Goal: Task Accomplishment & Management: Manage account settings

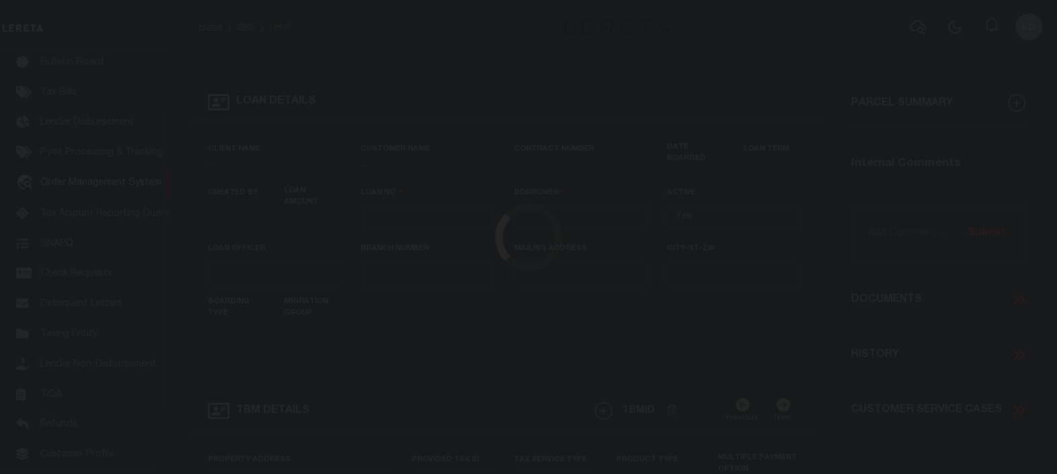
type input "LLEW-T0006"
type input "MICHAEL SCOTT"
select select
type input "[STREET_ADDRESS]"
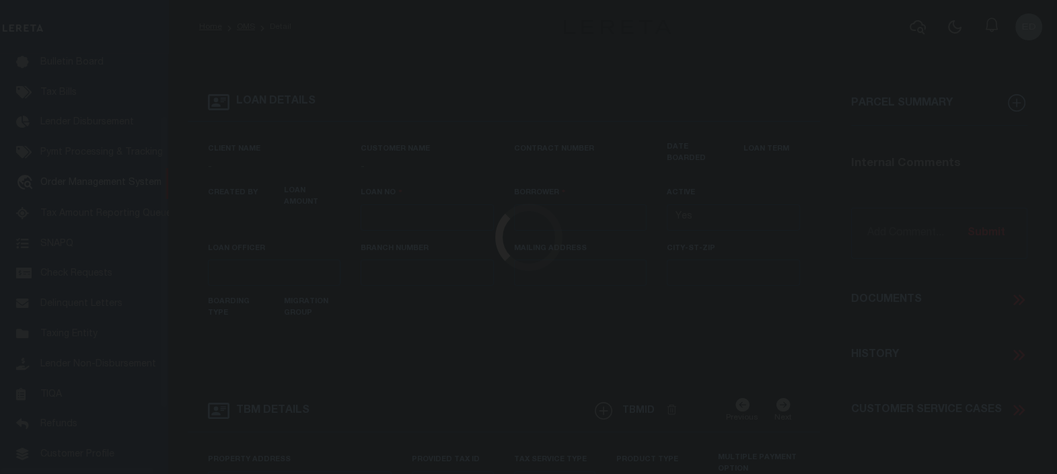
type input "INDEPENDENCE LA 70443-2708"
type input "[DATE]"
select select "10"
select select "Escrow"
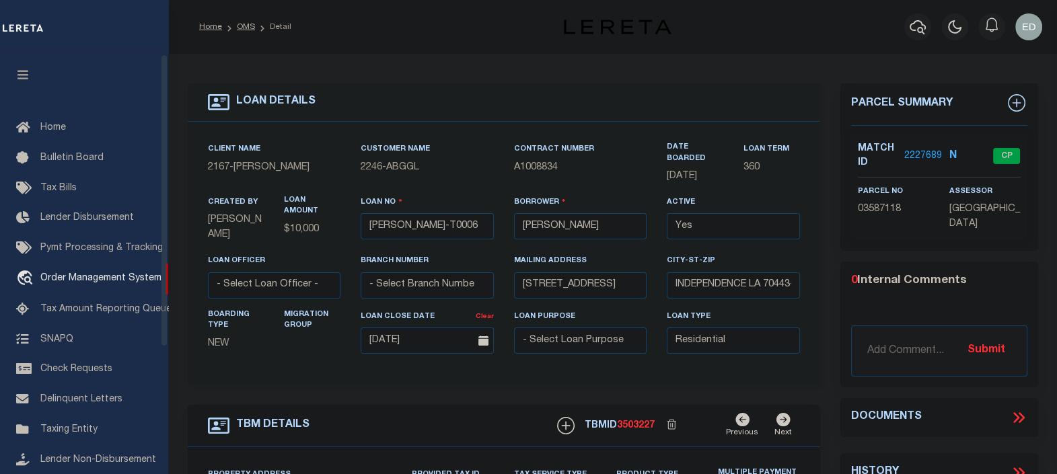
click at [27, 85] on button "button" at bounding box center [23, 77] width 46 height 46
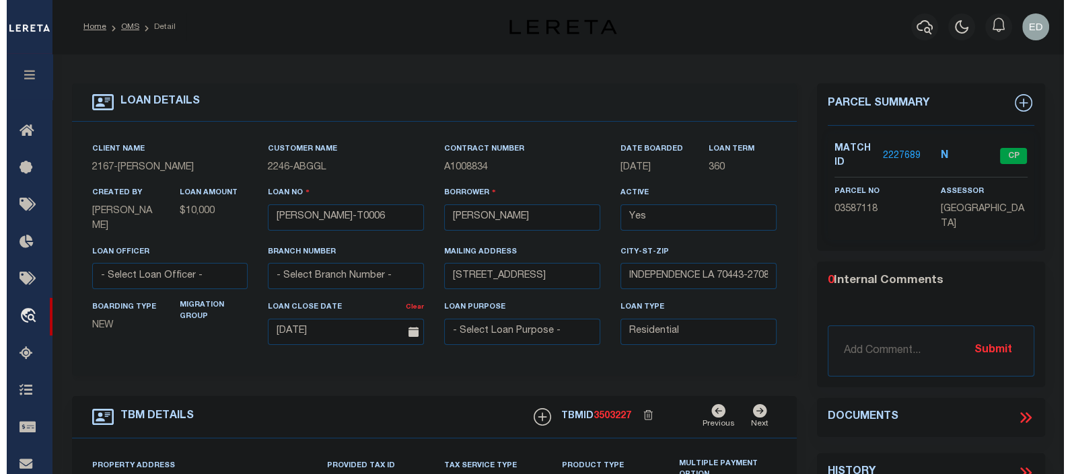
scroll to position [83, 0]
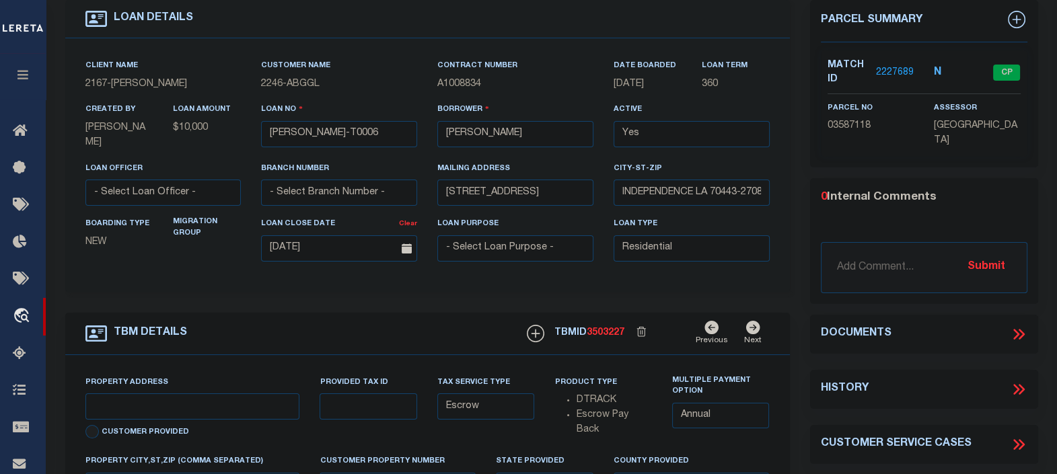
click at [1014, 332] on icon at bounding box center [1018, 334] width 17 height 17
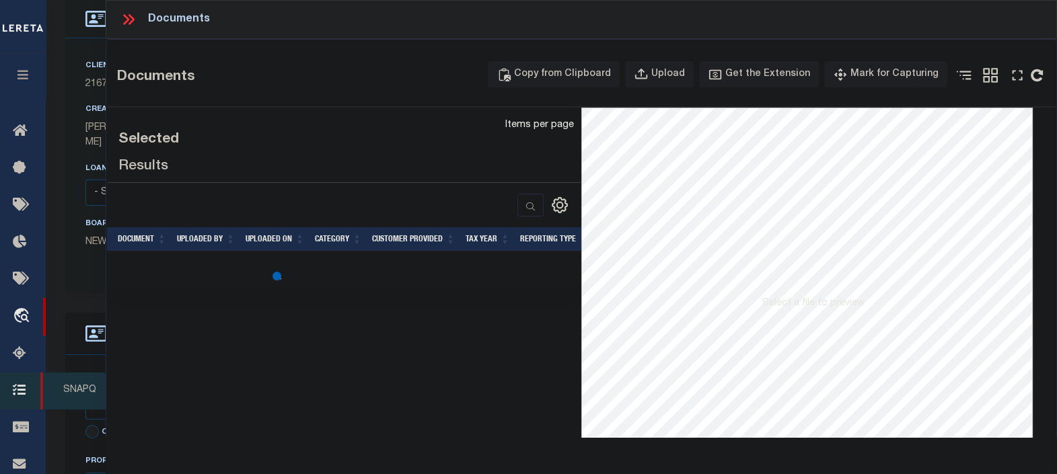
type input "[STREET_ADDRESS]"
select select
type input "INDEPENDENCE LA 70443-2708"
type input "LA"
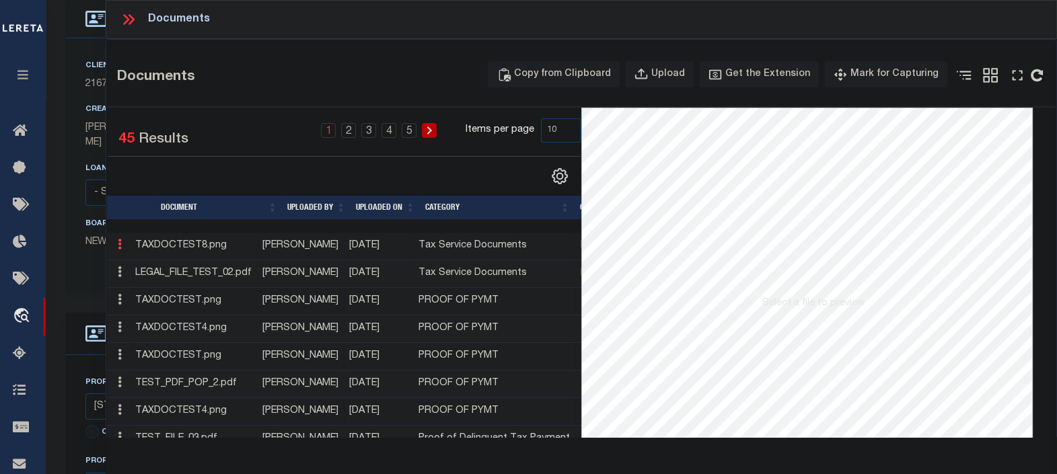
click at [120, 244] on icon at bounding box center [120, 244] width 4 height 11
click at [148, 260] on link "Edit Note" at bounding box center [150, 266] width 75 height 22
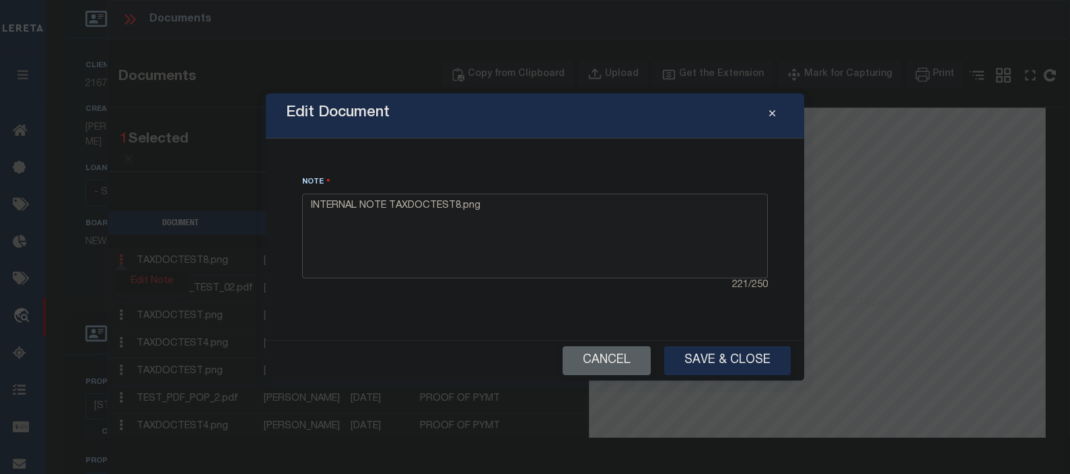
click at [499, 221] on textarea "INTERNAL NOTE TAXDOCTEST8.png" at bounding box center [535, 236] width 466 height 85
type textarea "INTERNAL NOTE TAXDOCTEST8.png Tested"
click at [705, 357] on button "Save & Close" at bounding box center [727, 361] width 127 height 29
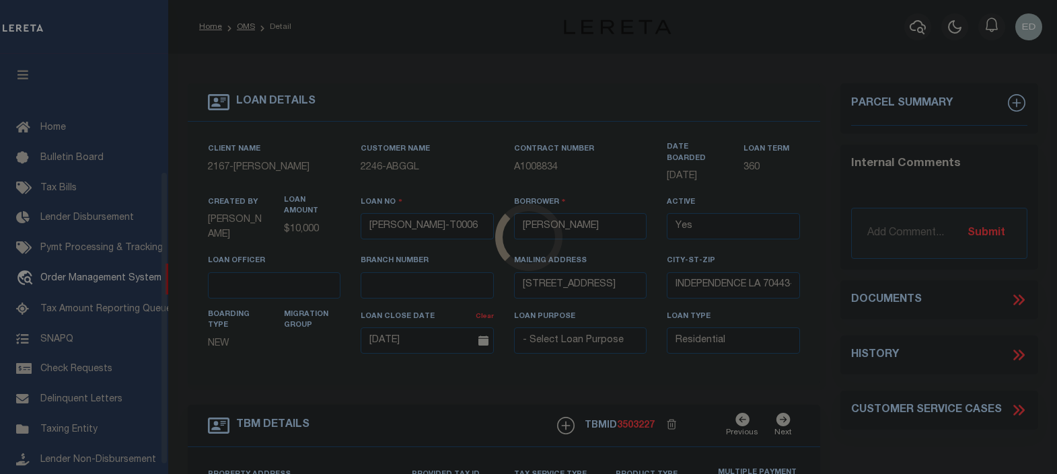
select select "10"
select select "Escrow"
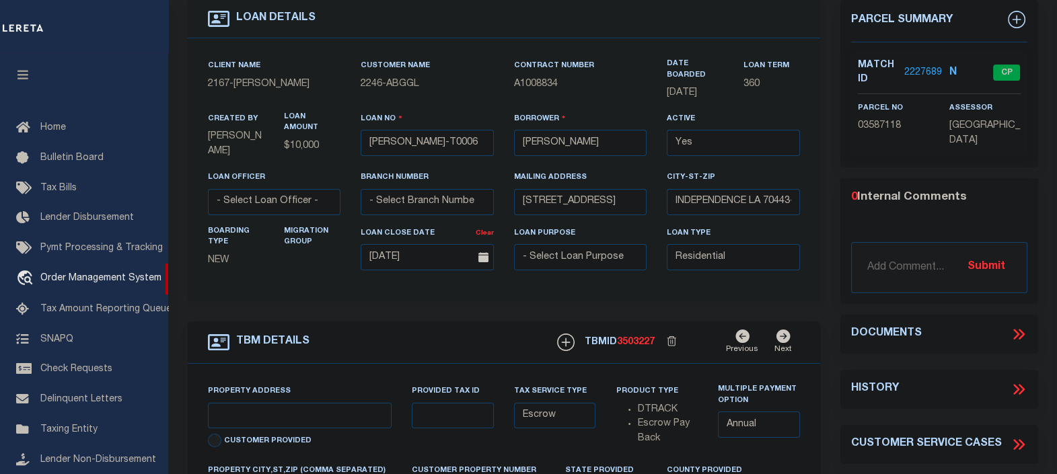
type input "[STREET_ADDRESS]"
select select
type input "INDEPENDENCE LA 70443-2708"
type input "LA"
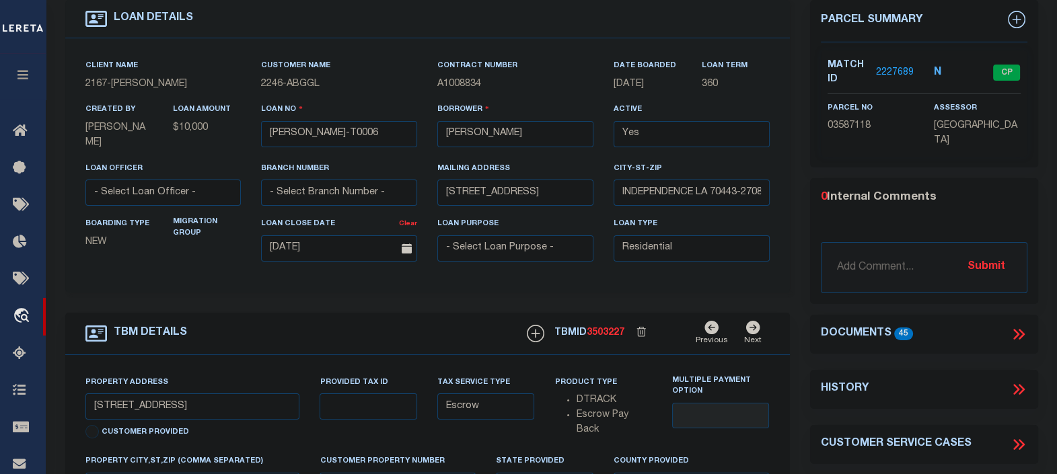
click at [1017, 326] on icon at bounding box center [1018, 334] width 17 height 17
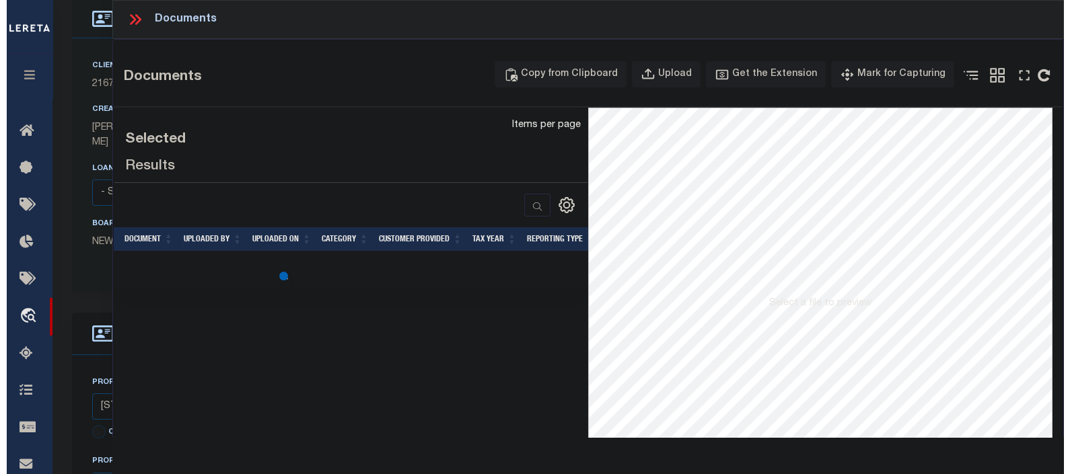
scroll to position [0, 0]
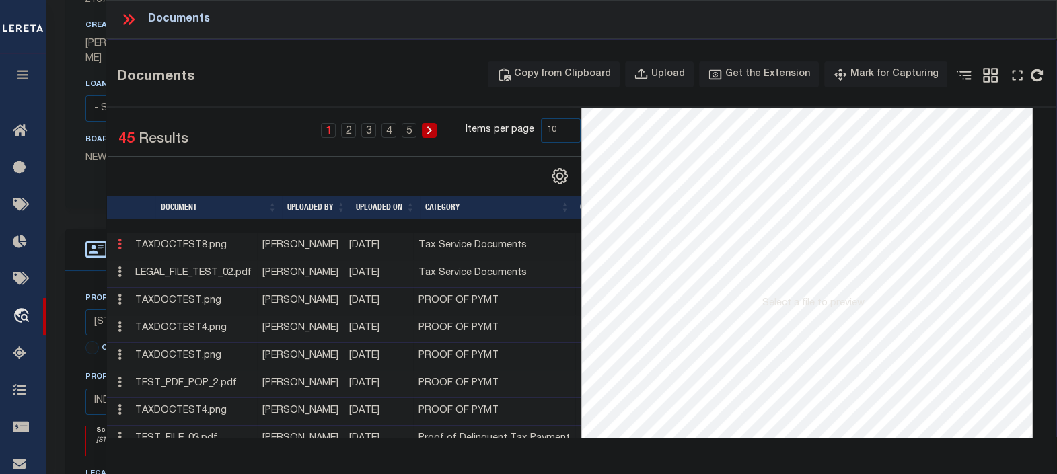
click at [121, 244] on icon at bounding box center [120, 244] width 4 height 11
click at [154, 264] on link "Edit Note" at bounding box center [150, 266] width 75 height 22
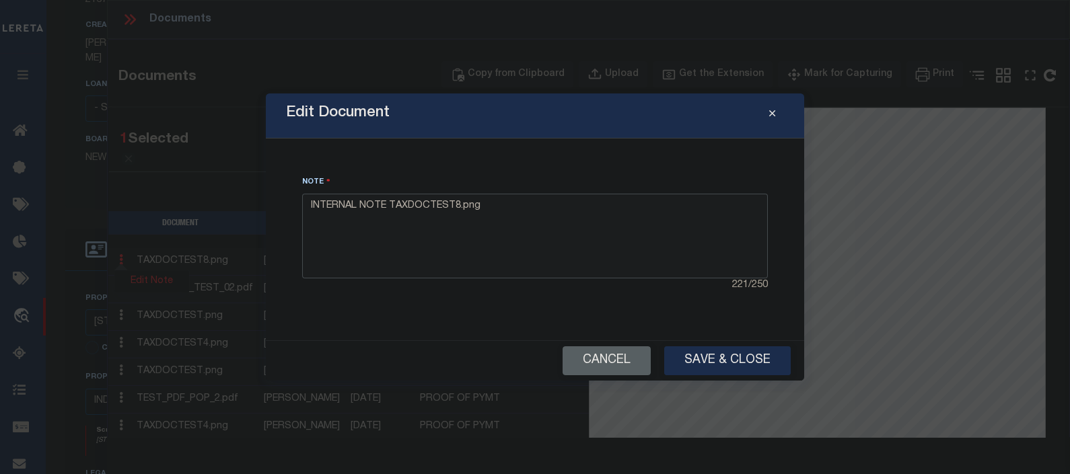
click at [534, 213] on textarea "INTERNAL NOTE TAXDOCTEST8.png" at bounding box center [535, 236] width 466 height 85
type textarea "INTERNAL NOTE TAXDOCTEST8.png edited"
click at [720, 350] on button "Save & Close" at bounding box center [727, 361] width 127 height 29
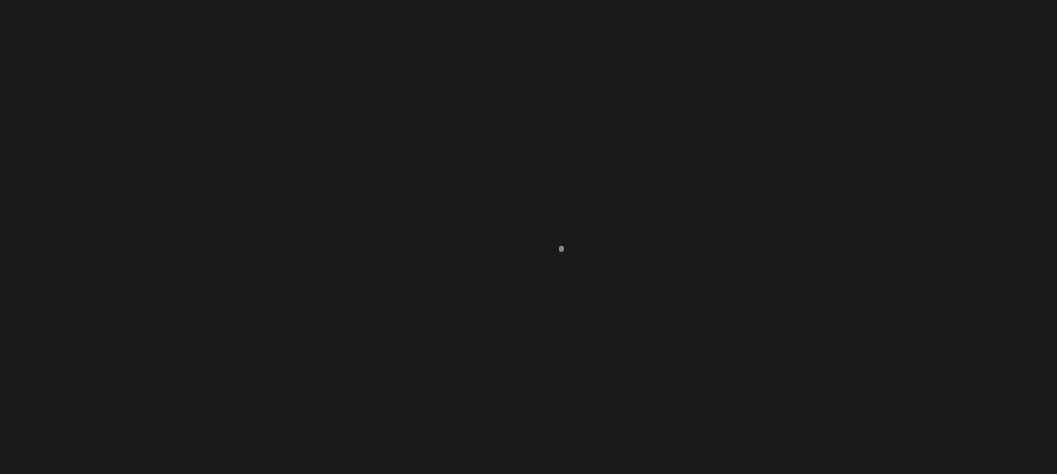
scroll to position [168, 0]
type input "LLEW-T0006"
type input "[PERSON_NAME]"
select select
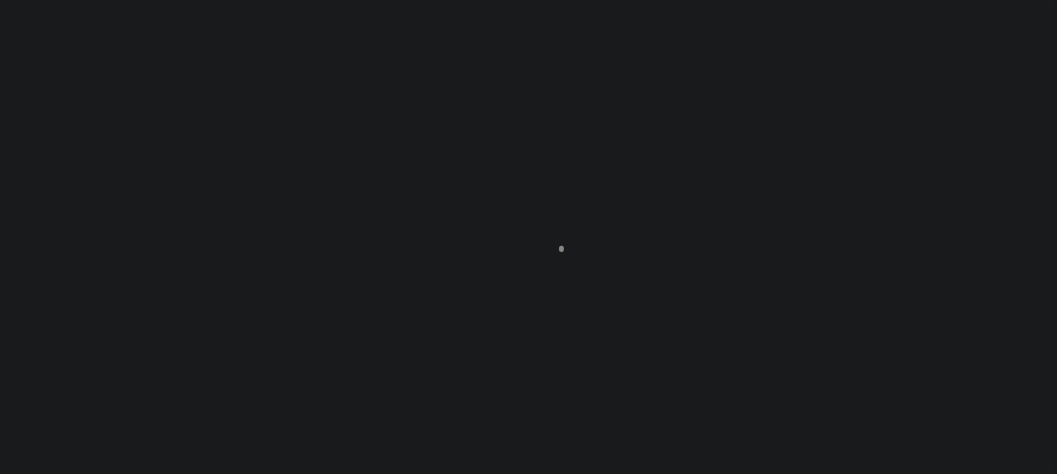
type input "[STREET_ADDRESS]"
type input "INDEPENDENCE LA 70443-2708"
type input "[DATE]"
select select "10"
select select "Escrow"
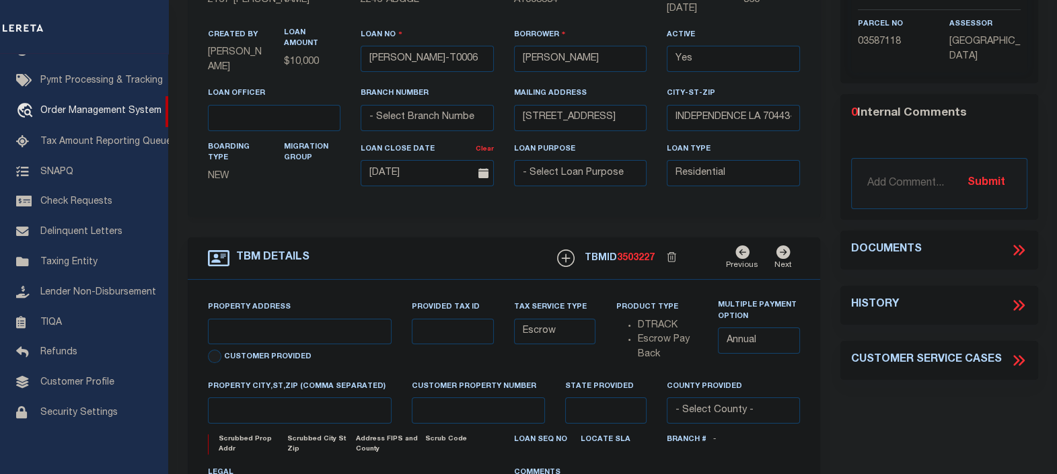
type input "[STREET_ADDRESS]"
select select
type input "INDEPENDENCE LA 70443-2708"
type input "LA"
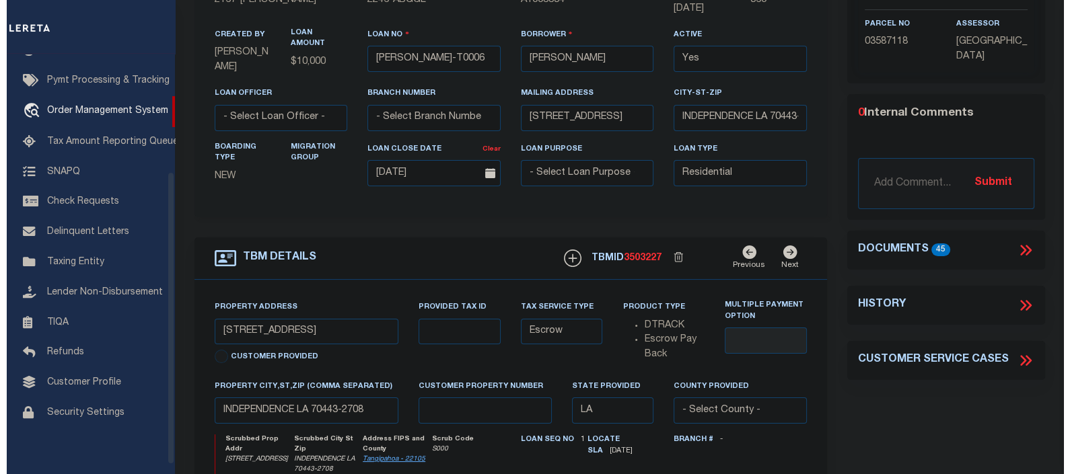
scroll to position [0, 0]
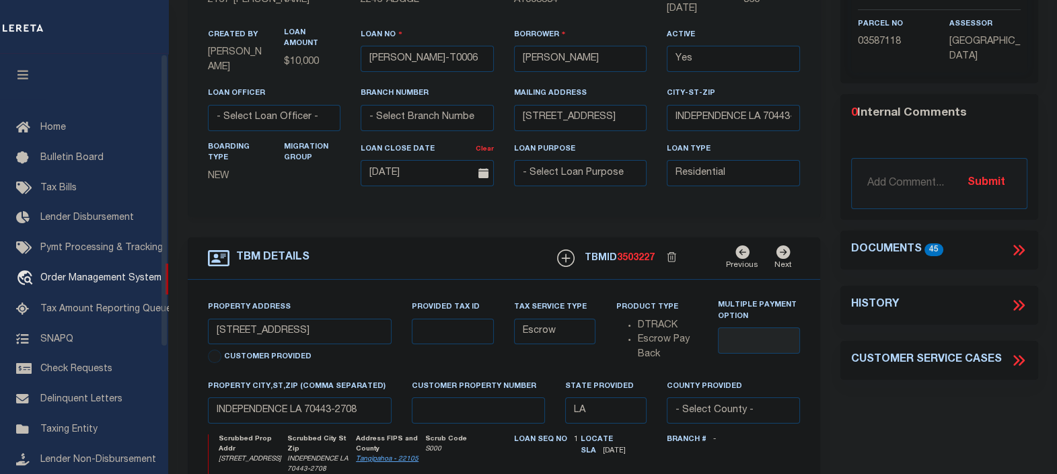
drag, startPoint x: 21, startPoint y: 73, endPoint x: 747, endPoint y: 229, distance: 742.8
click at [21, 73] on icon "button" at bounding box center [22, 75] width 15 height 12
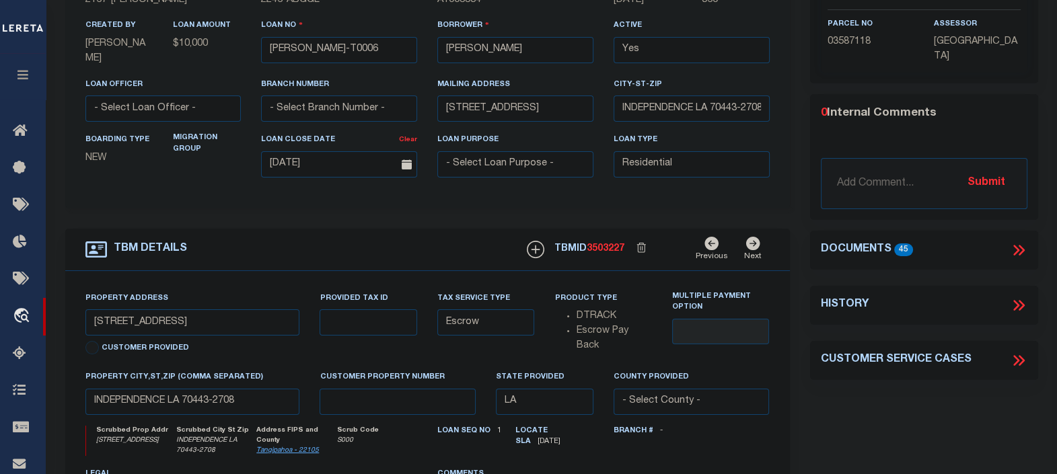
click at [1019, 246] on icon at bounding box center [1018, 250] width 17 height 17
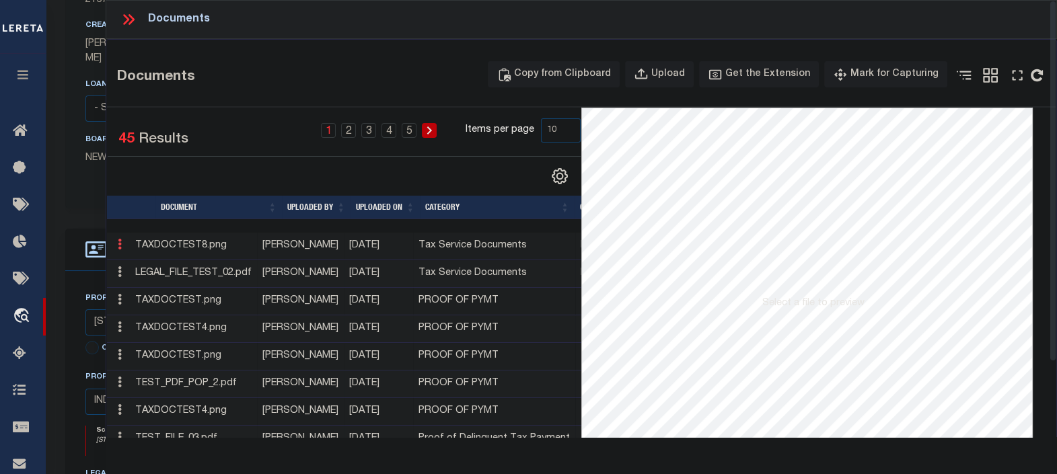
click at [118, 247] on icon at bounding box center [120, 244] width 4 height 11
click at [136, 263] on link "Edit Note" at bounding box center [150, 266] width 75 height 22
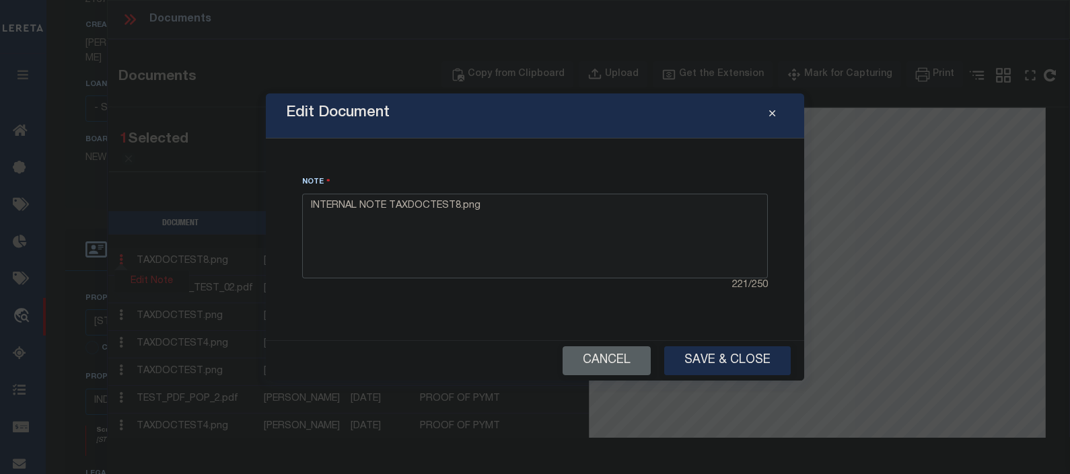
click at [542, 232] on textarea "INTERNAL NOTE TAXDOCTEST8.png" at bounding box center [535, 236] width 466 height 85
type textarea "INTERNAL NOTE TAXDOCTEST8.png edited"
click at [700, 360] on button "Save & Close" at bounding box center [727, 361] width 127 height 29
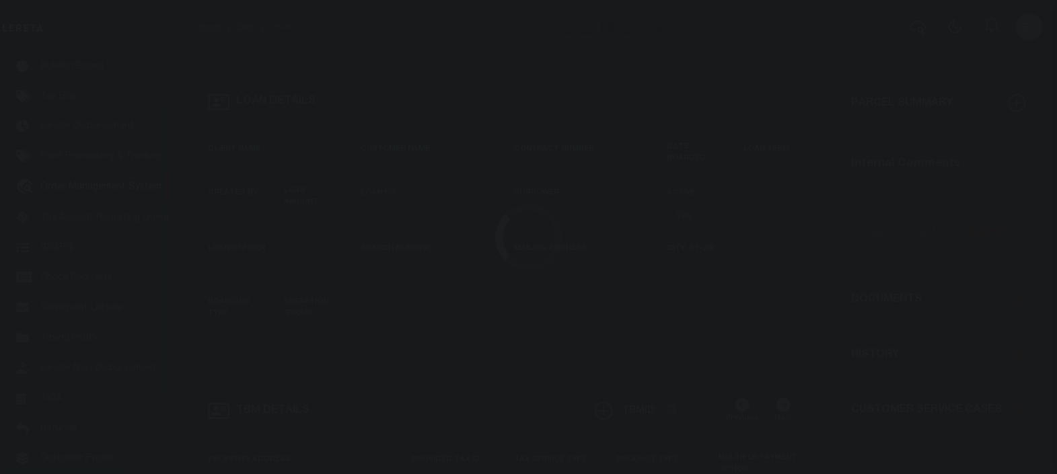
type input "[PERSON_NAME]-T0006"
type input "[PERSON_NAME]"
select select
type input "[STREET_ADDRESS]"
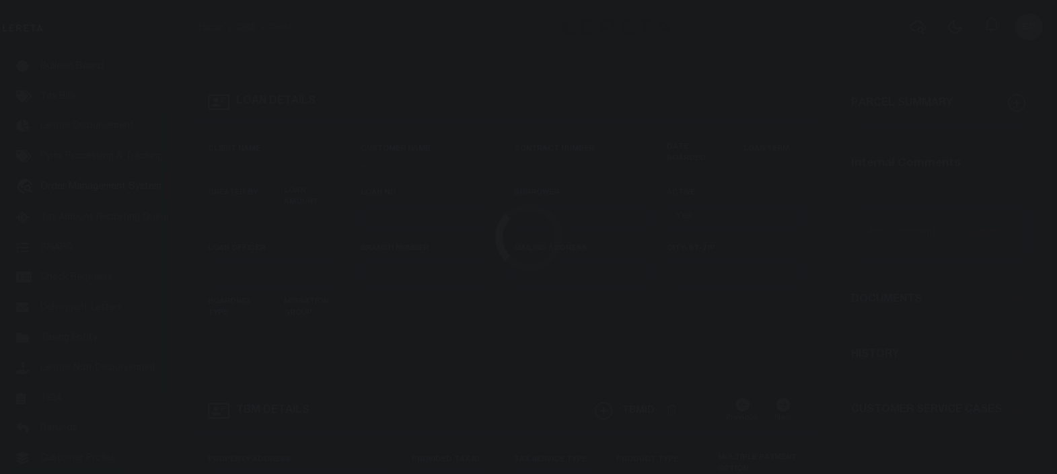
type input "INDEPENDENCE LA 70443-2708"
type input "[DATE]"
select select "10"
select select "Escrow"
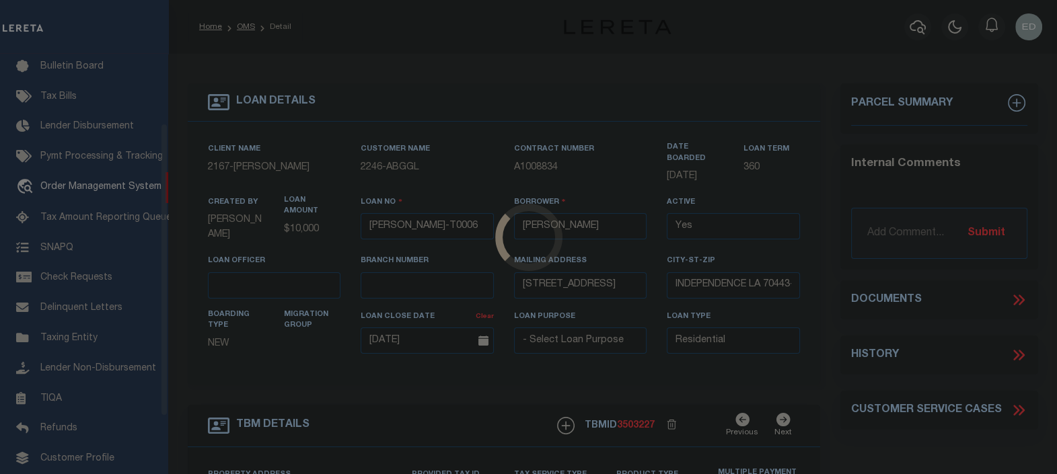
scroll to position [98, 0]
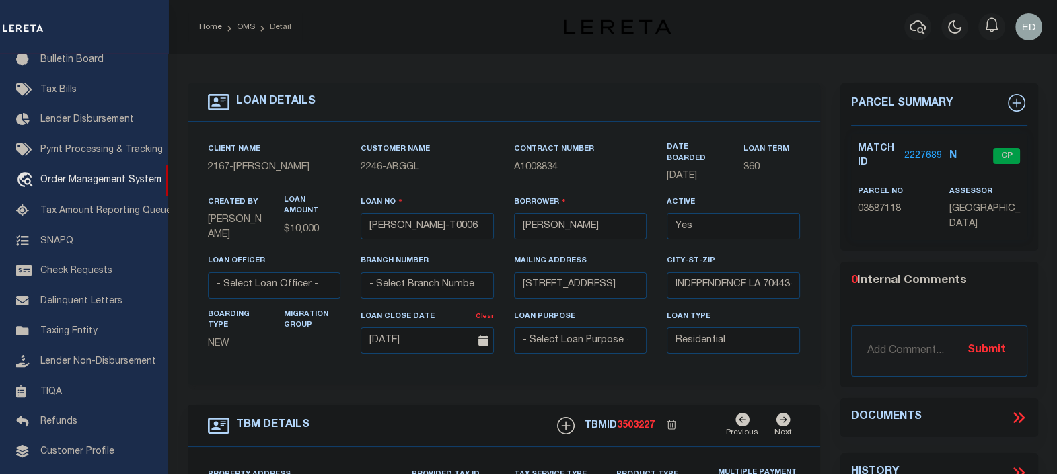
type input "[STREET_ADDRESS]"
select select
type input "INDEPENDENCE LA 70443-2708"
type input "LA"
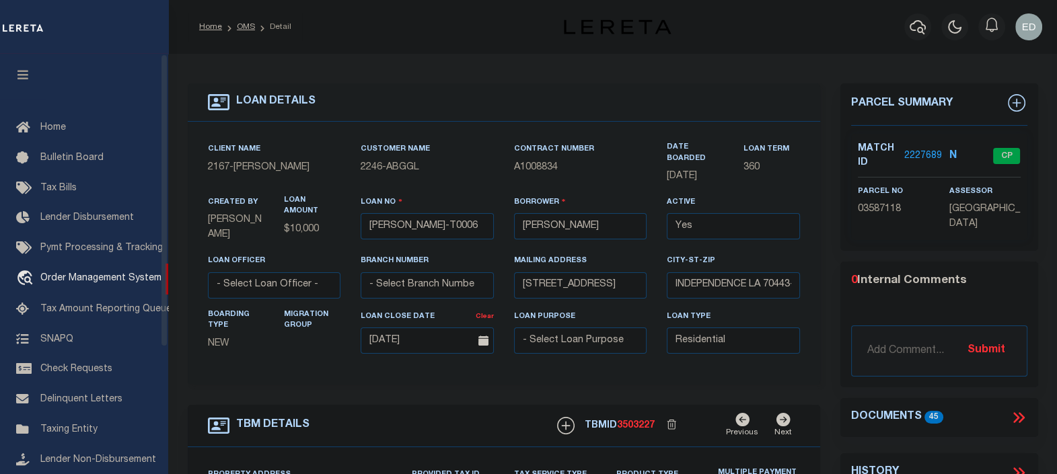
drag, startPoint x: 20, startPoint y: 74, endPoint x: 27, endPoint y: 75, distance: 6.9
click at [20, 74] on icon "button" at bounding box center [22, 75] width 15 height 12
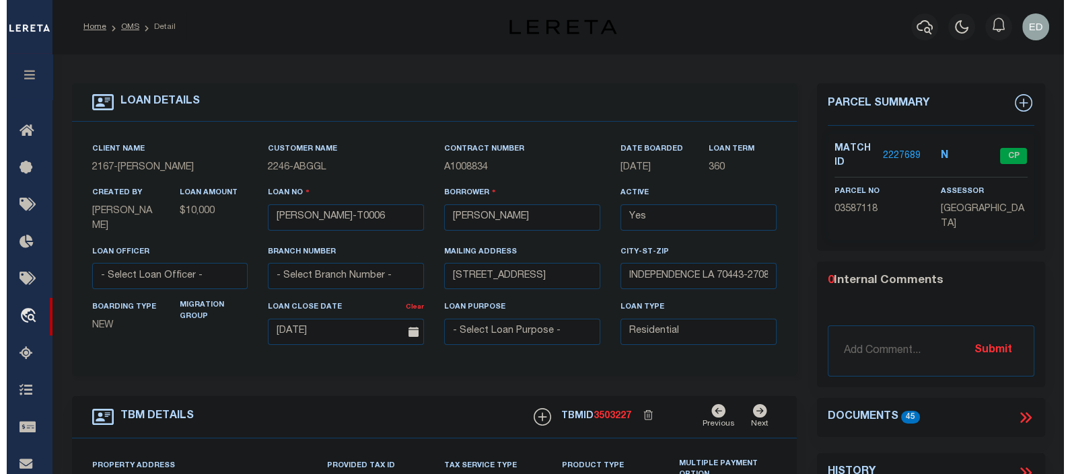
scroll to position [83, 0]
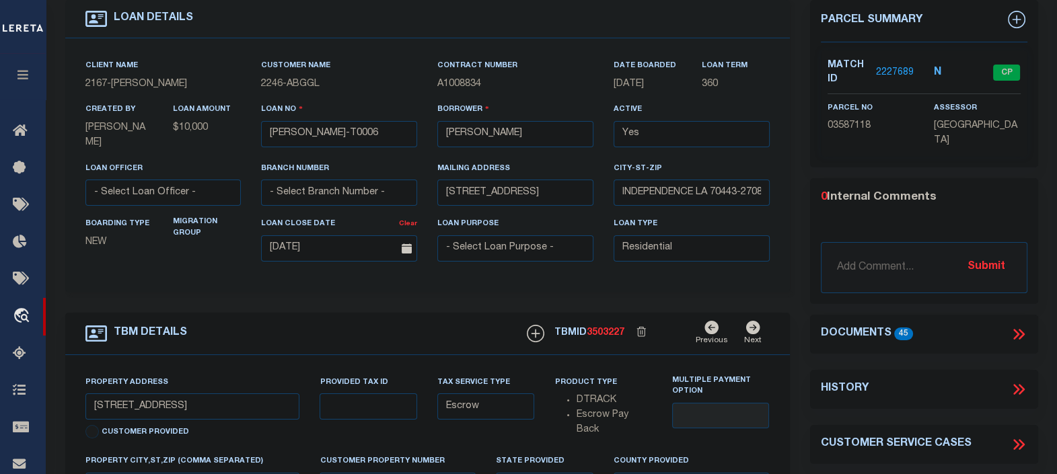
click at [1013, 330] on icon at bounding box center [1018, 334] width 17 height 17
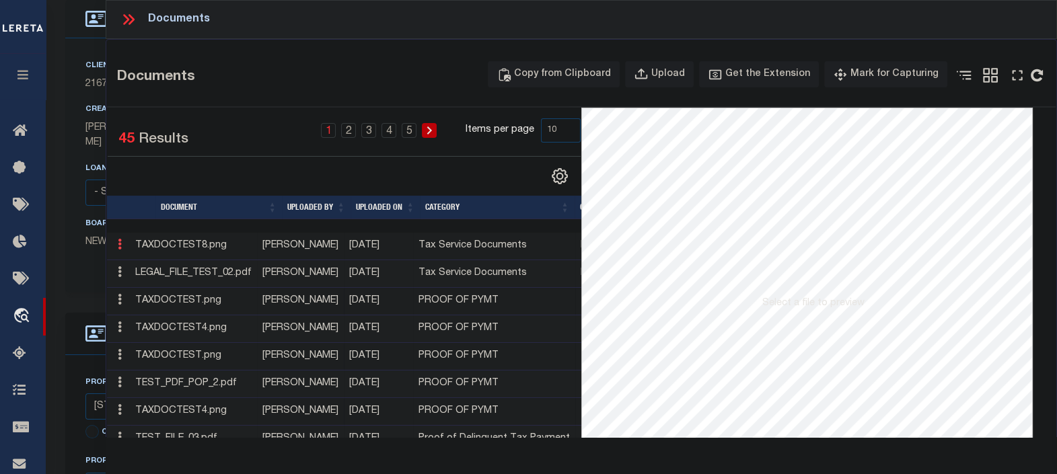
click at [120, 242] on icon at bounding box center [120, 244] width 4 height 11
click at [147, 268] on link "Edit Note" at bounding box center [150, 266] width 75 height 22
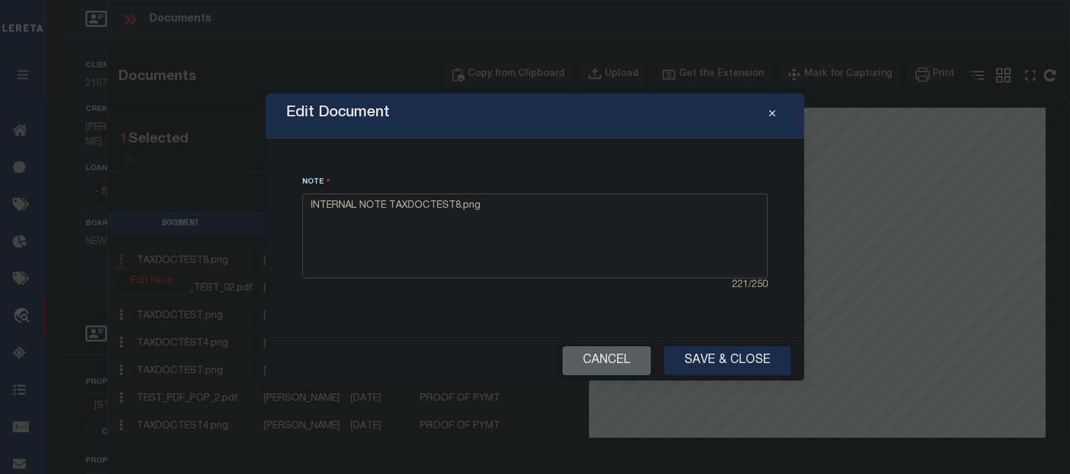
click at [556, 234] on textarea "INTERNAL NOTE TAXDOCTEST8.png" at bounding box center [535, 236] width 466 height 85
type textarea "INTERNAL NOTE TAXDOCTEST8.png Edited"
click at [703, 351] on button "Save & Close" at bounding box center [727, 361] width 127 height 29
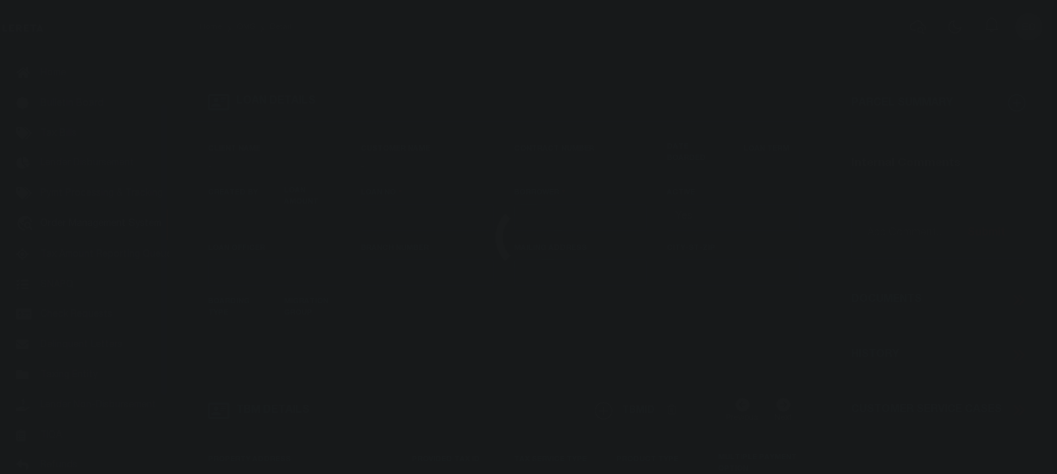
scroll to position [98, 0]
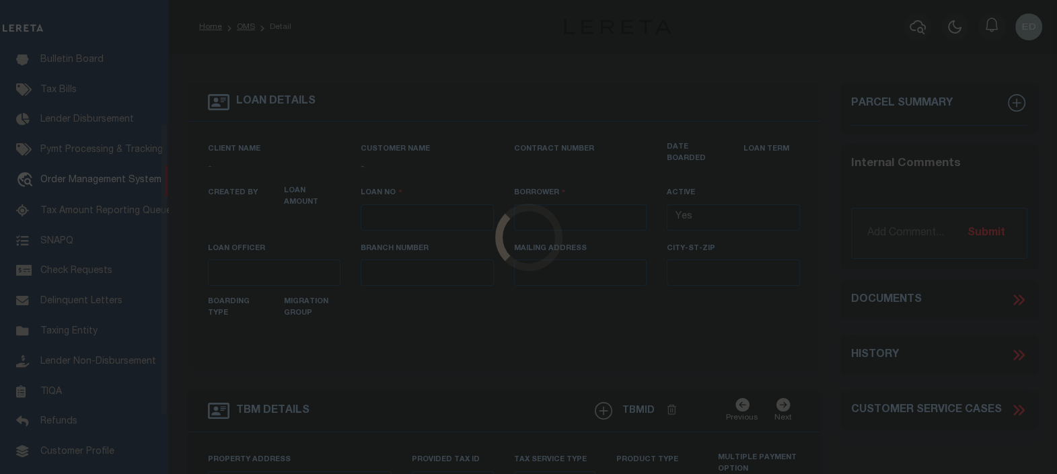
type input "[PERSON_NAME]-T0006"
type input "[PERSON_NAME]"
select select
type input "[STREET_ADDRESS]"
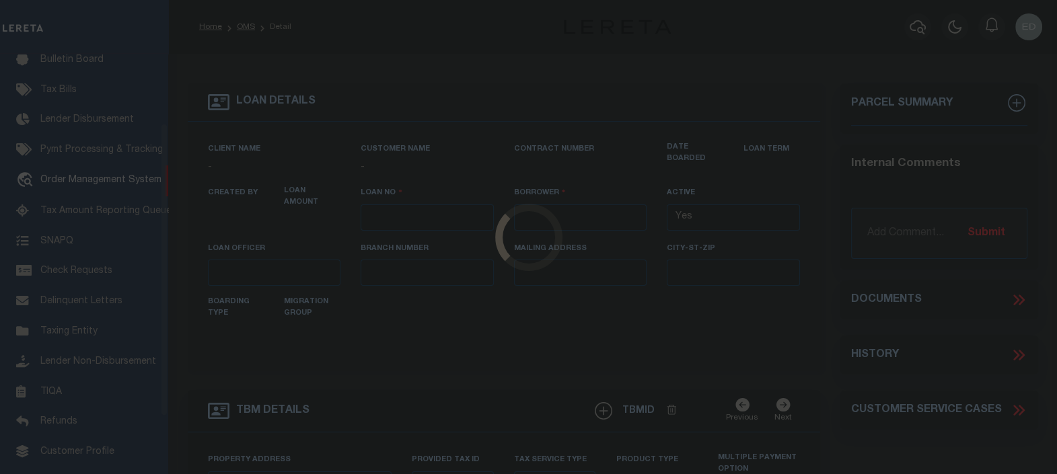
type input "INDEPENDENCE LA 70443-2708"
type input "[DATE]"
select select "10"
select select "Escrow"
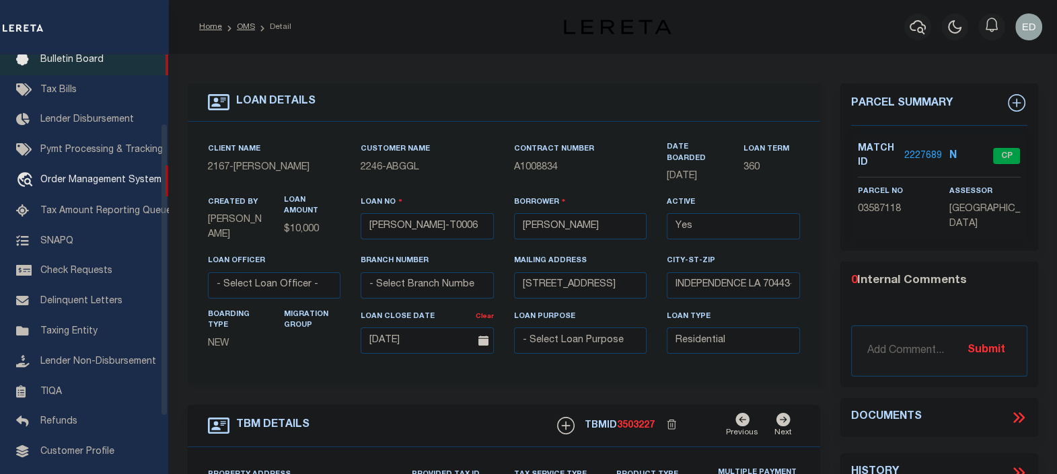
type input "[STREET_ADDRESS]"
select select
type input "INDEPENDENCE LA 70443-2708"
type input "LA"
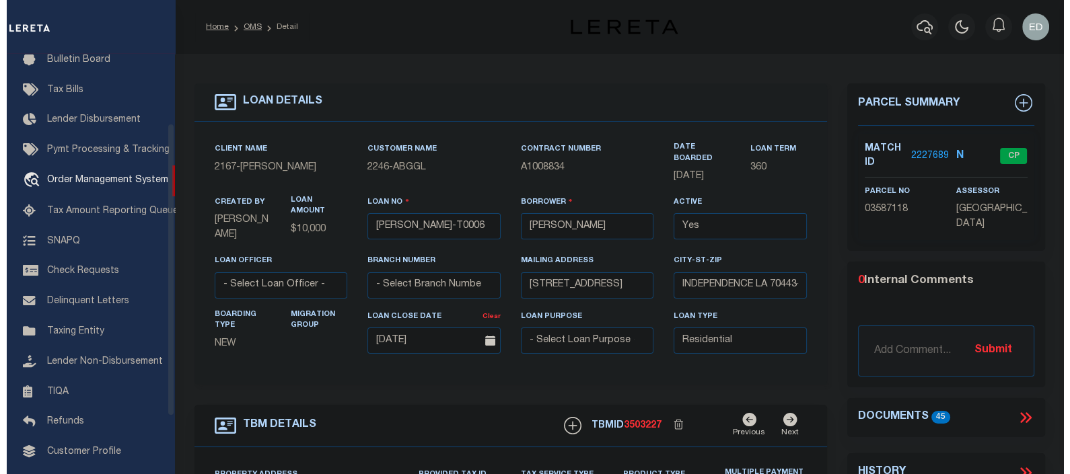
scroll to position [0, 0]
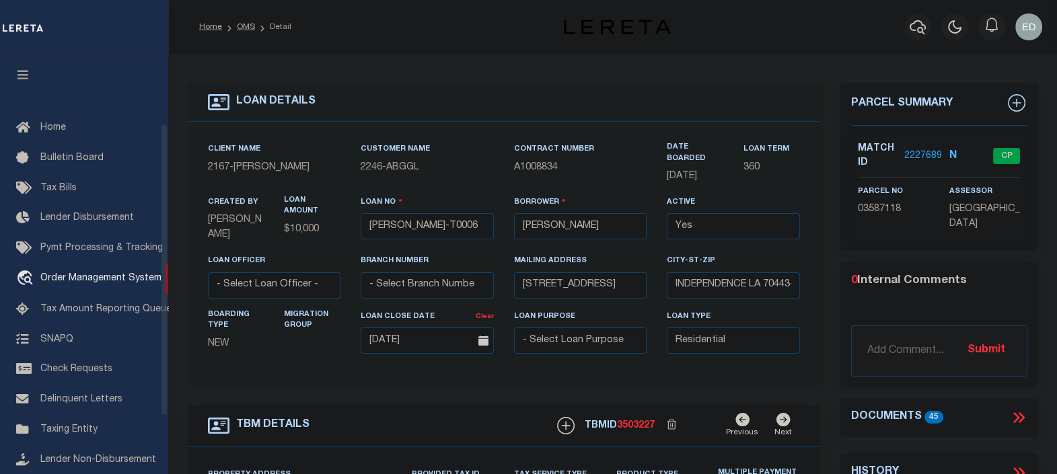
click at [27, 76] on icon "button" at bounding box center [22, 75] width 15 height 12
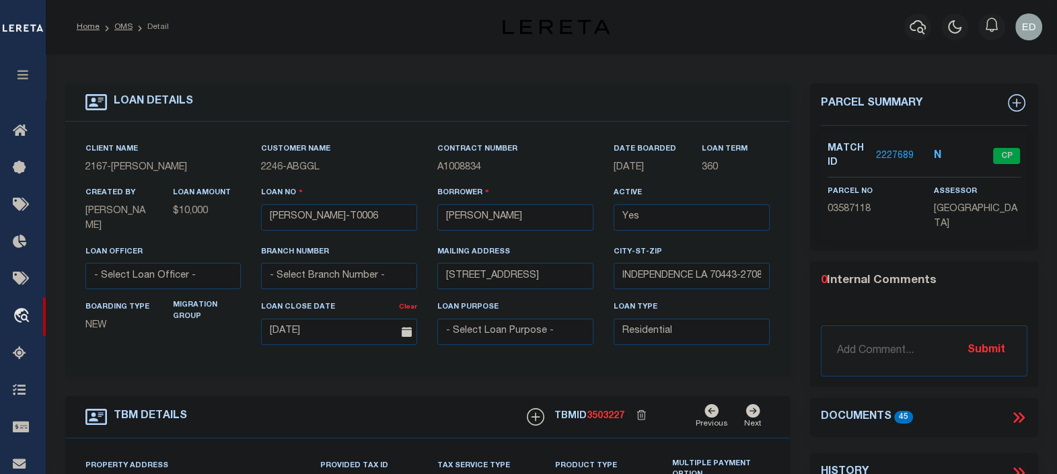
click at [1018, 422] on icon at bounding box center [1018, 417] width 17 height 17
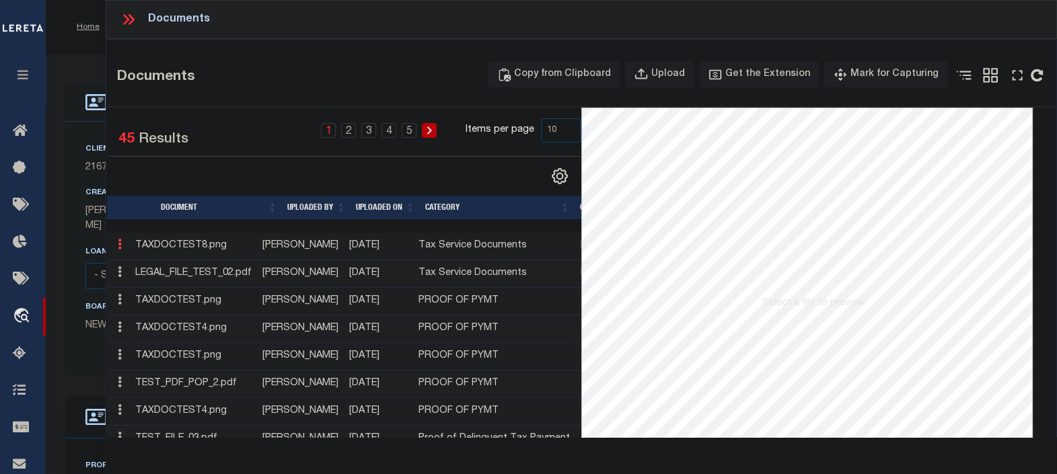
click at [121, 242] on icon at bounding box center [120, 244] width 4 height 11
click at [151, 261] on link "Edit Note" at bounding box center [150, 266] width 75 height 22
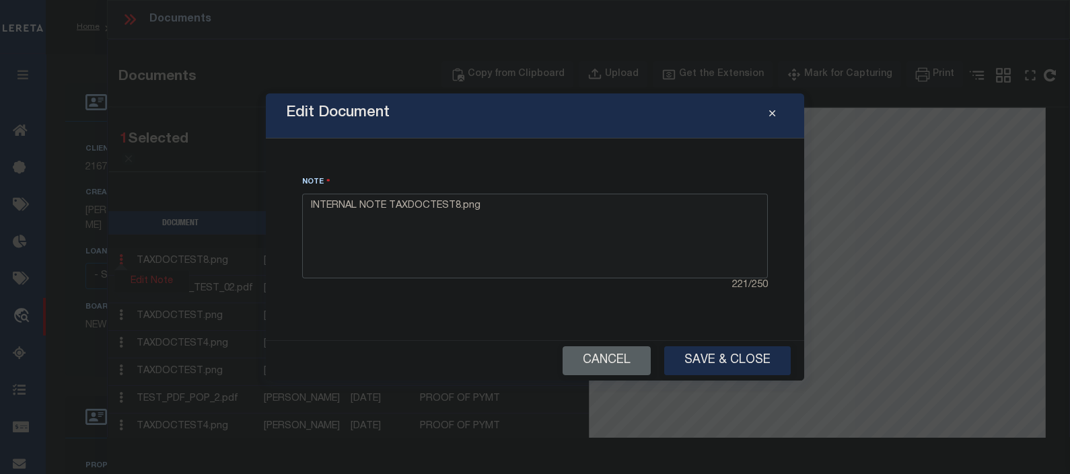
click at [582, 218] on textarea "INTERNAL NOTE TAXDOCTEST8.png" at bounding box center [535, 236] width 466 height 85
type textarea "INTERNAL NOTE TAXDOCTEST8.png edited"
click at [709, 357] on button "Save & Close" at bounding box center [727, 361] width 127 height 29
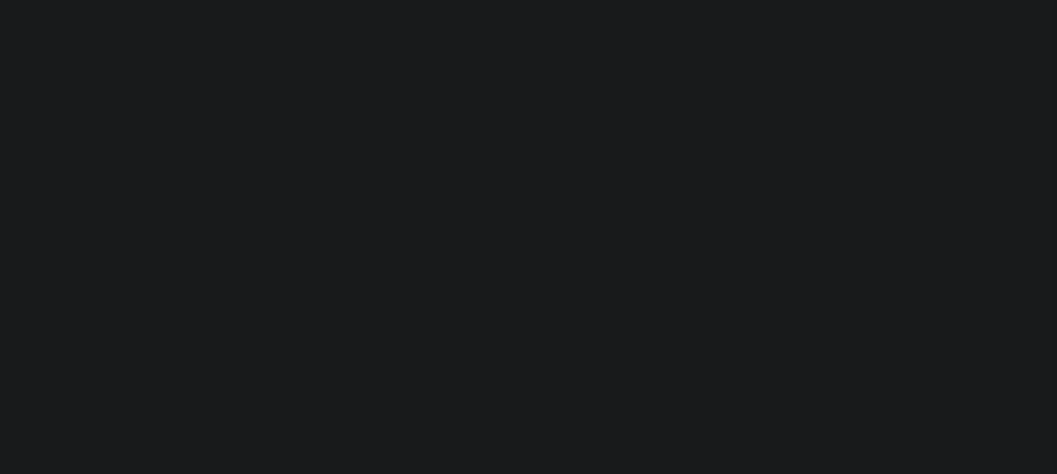
type input "[PERSON_NAME]-T0006"
type input "[PERSON_NAME]"
select select
type input "[STREET_ADDRESS]"
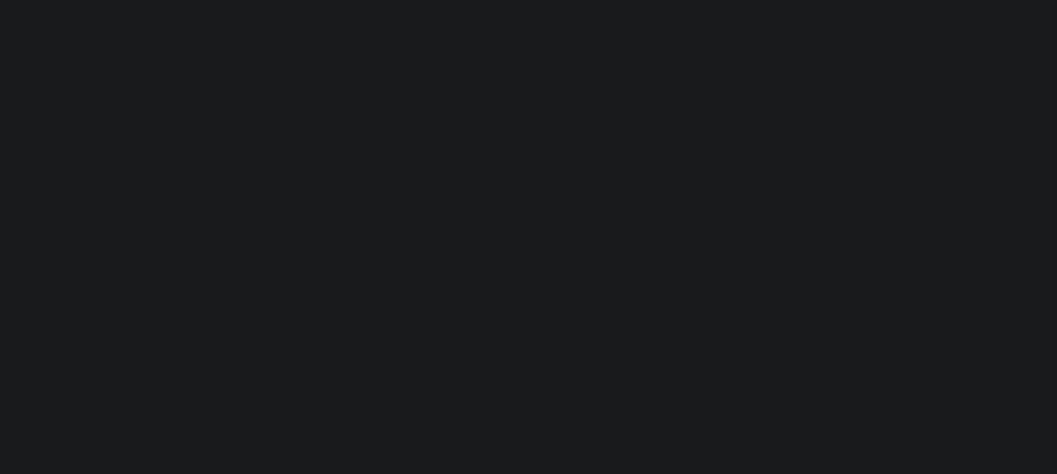
type input "INDEPENDENCE LA 70443-2708"
type input "[DATE]"
select select "10"
select select "Escrow"
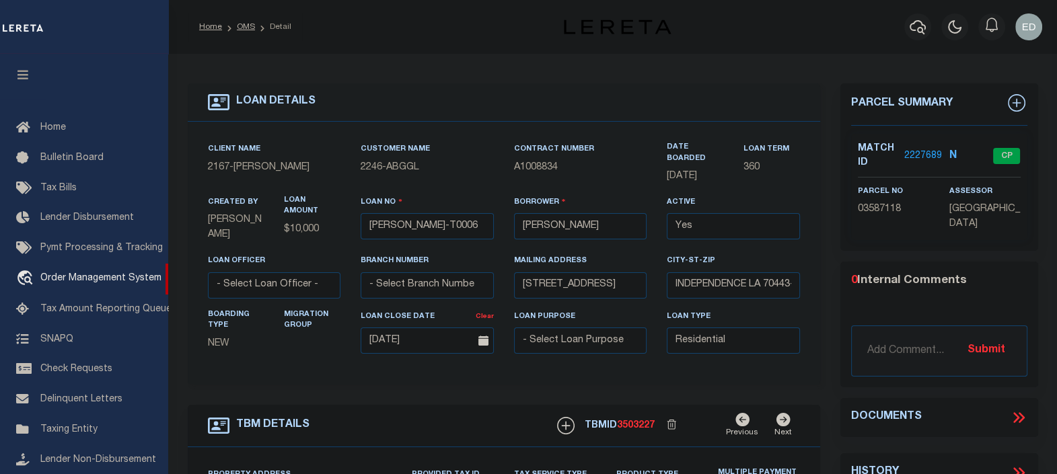
scroll to position [98, 0]
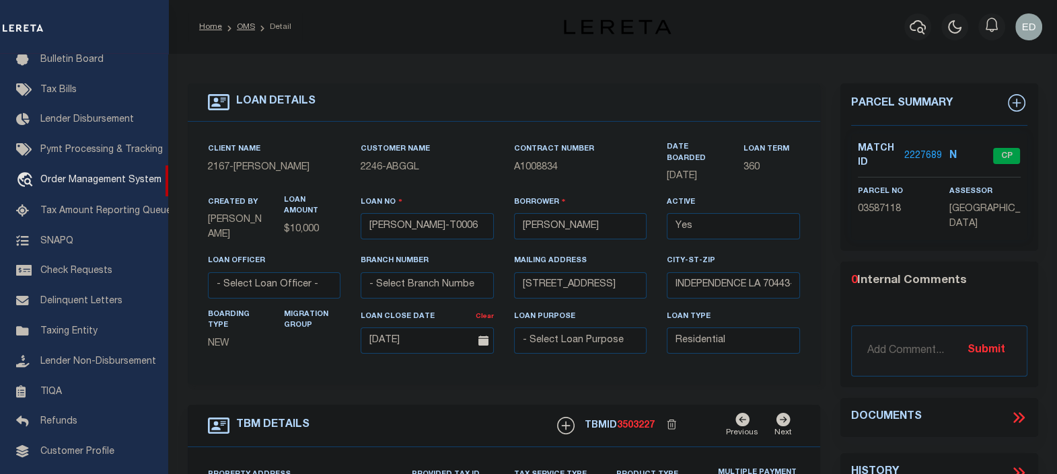
type input "[STREET_ADDRESS]"
select select
type input "INDEPENDENCE LA 70443-2708"
type input "LA"
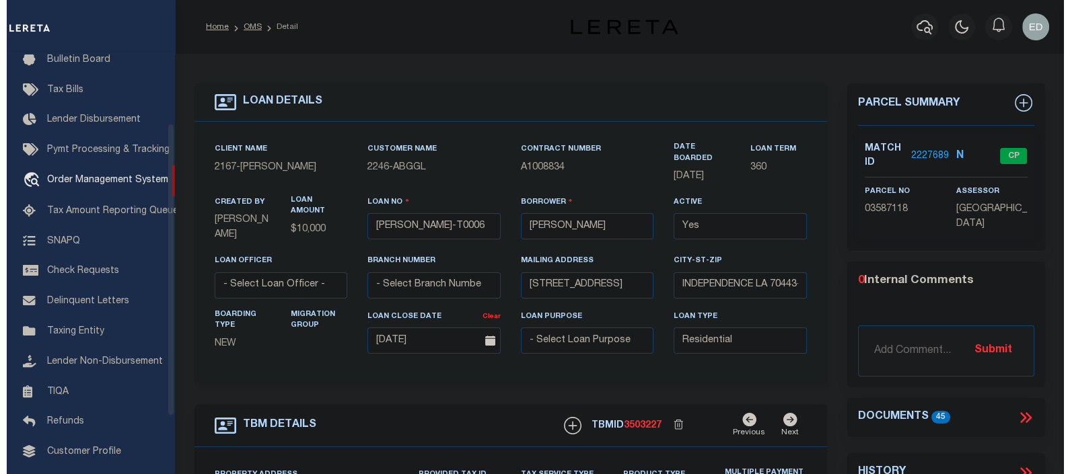
scroll to position [0, 0]
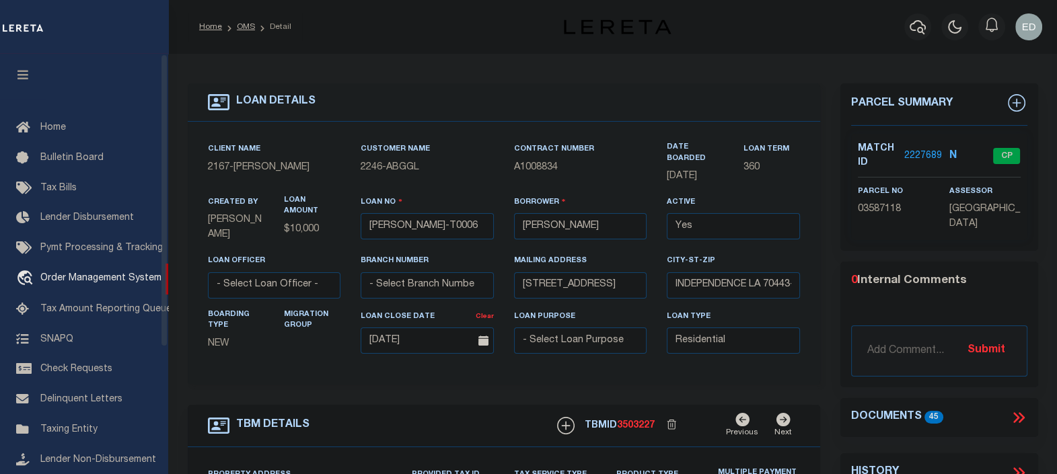
click at [13, 67] on button "button" at bounding box center [23, 77] width 46 height 46
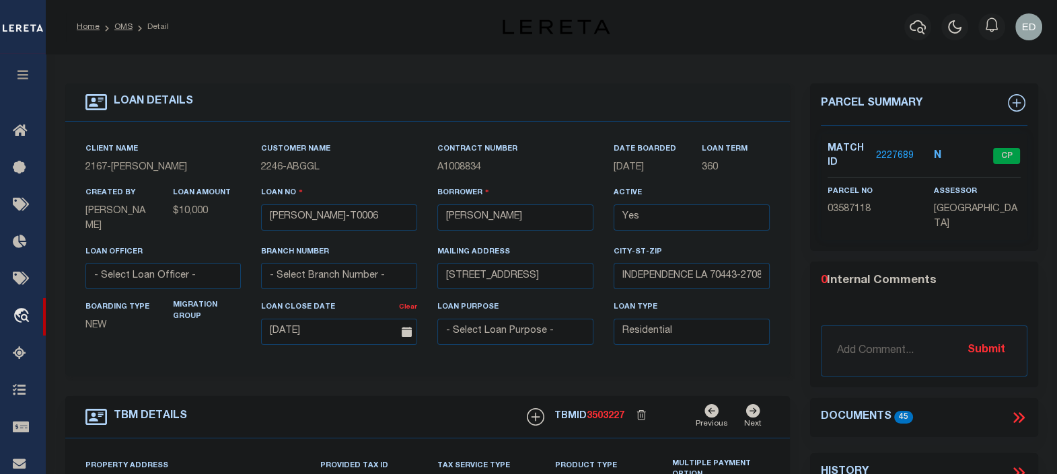
click at [1016, 409] on icon at bounding box center [1018, 417] width 17 height 17
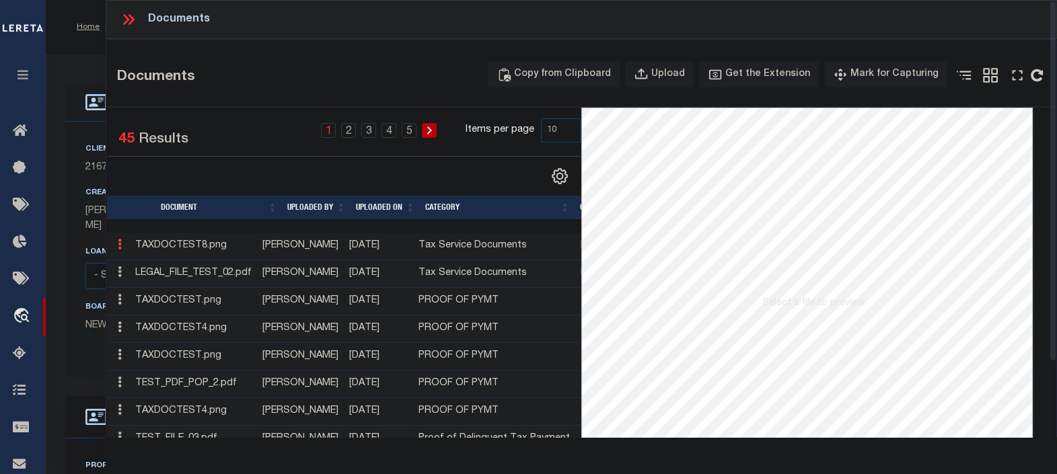
click at [124, 246] on link at bounding box center [119, 246] width 15 height 11
click at [133, 264] on link "Edit Note" at bounding box center [150, 266] width 75 height 22
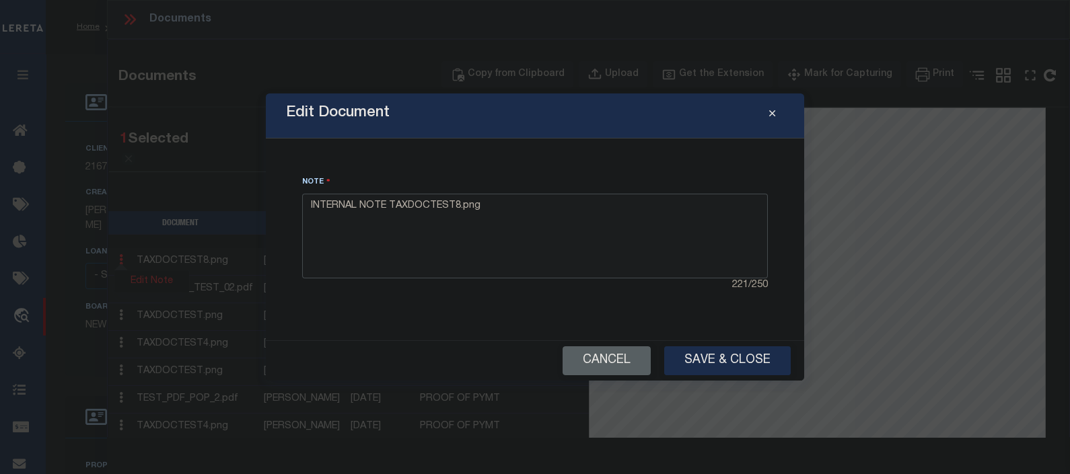
click at [527, 219] on textarea "INTERNAL NOTE TAXDOCTEST8.png" at bounding box center [535, 236] width 466 height 85
type textarea "INTERNAL NOTE TAXDOCTEST8.png edited"
click at [727, 356] on button "Save & Close" at bounding box center [727, 361] width 127 height 29
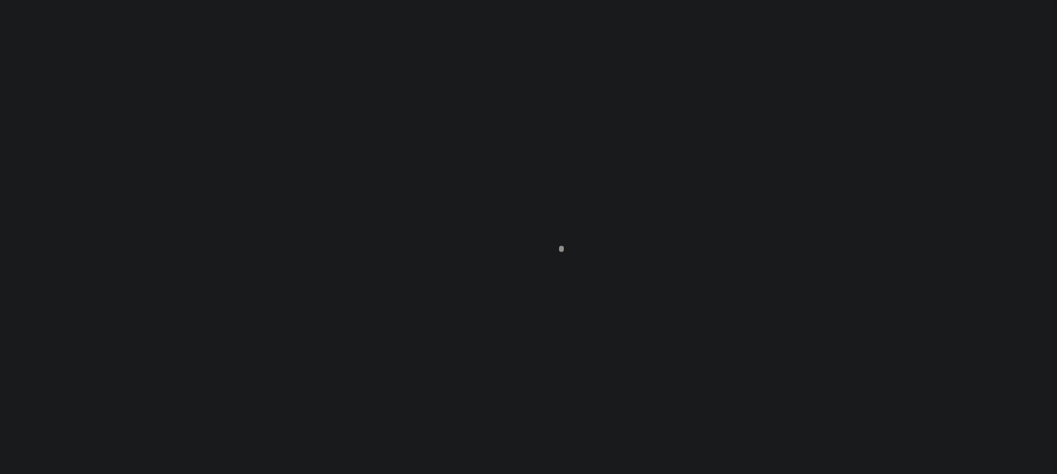
scroll to position [98, 0]
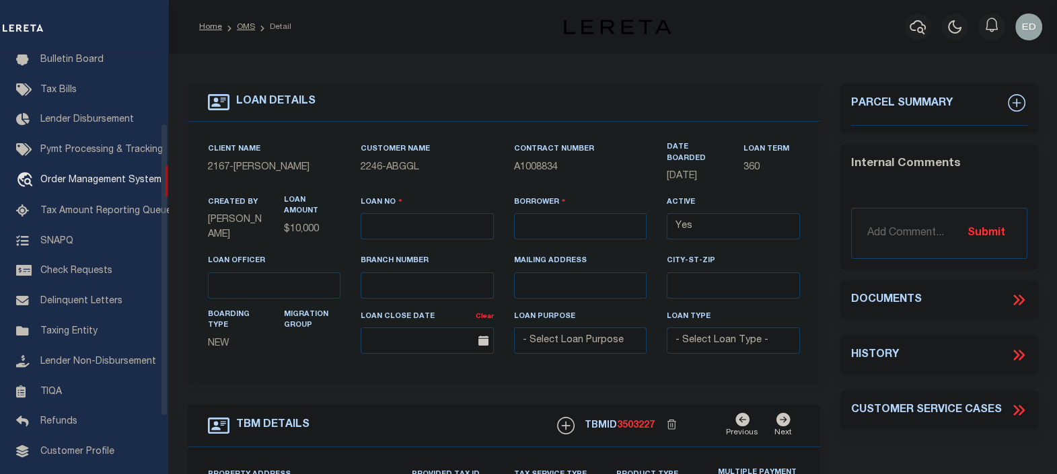
type input "[PERSON_NAME]-T0006"
type input "[PERSON_NAME]"
select select
type input "[STREET_ADDRESS]"
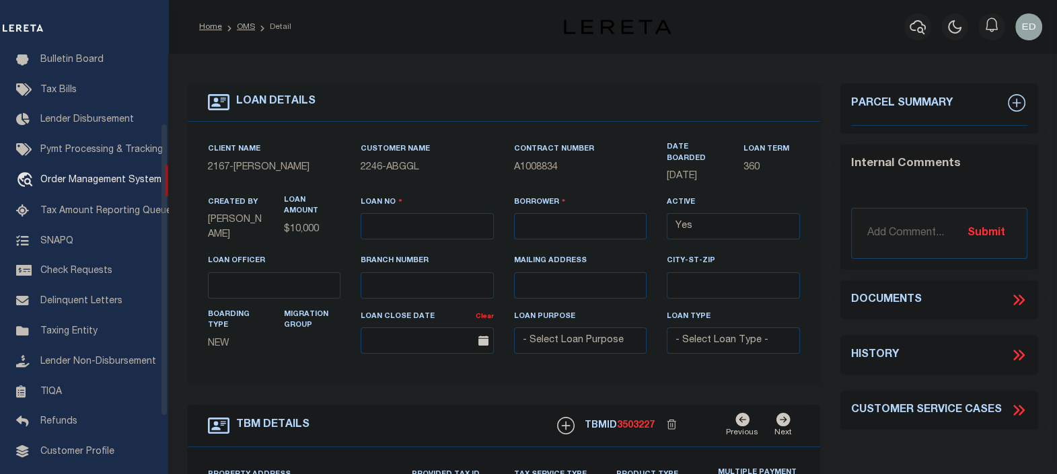
type input "INDEPENDENCE LA 70443-2708"
type input "[DATE]"
select select "10"
select select "Escrow"
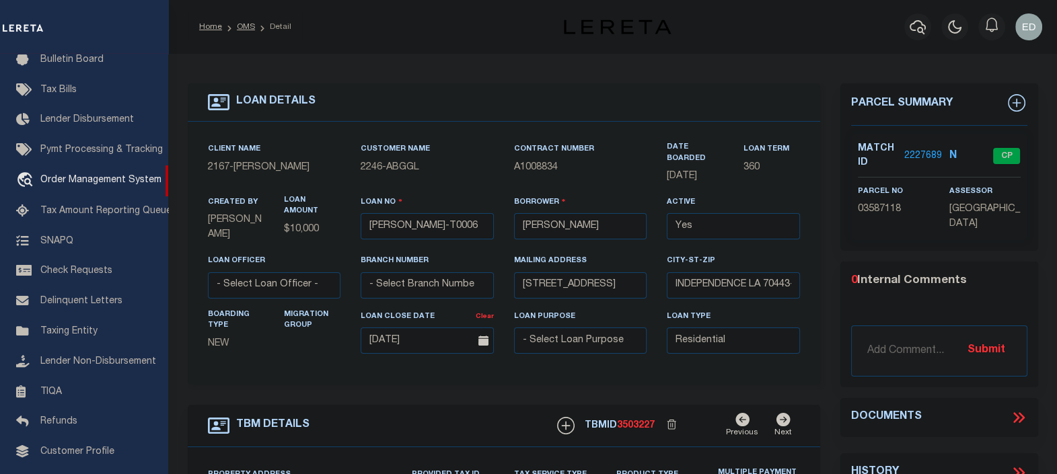
type input "136 E RAILROAD AVE"
select select
type input "INDEPENDENCE LA 70443-2708"
type input "LA"
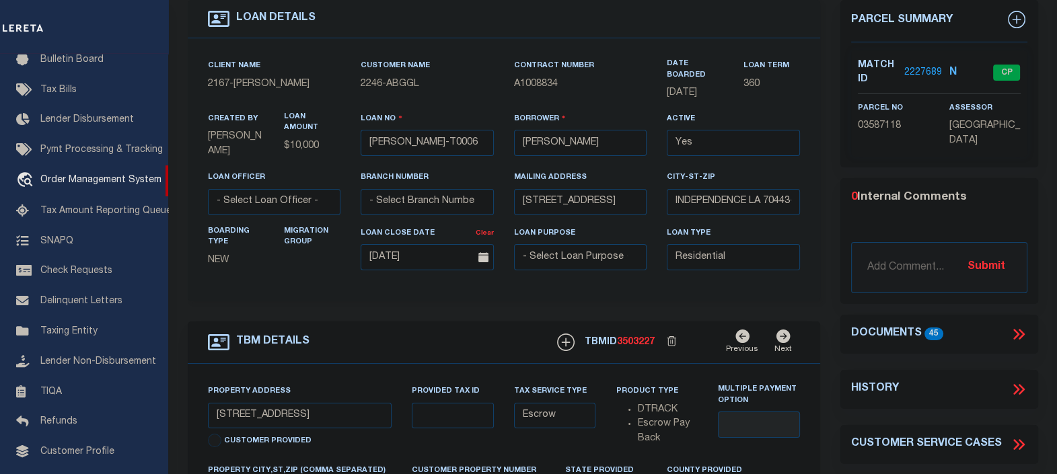
click at [1023, 332] on icon at bounding box center [1021, 334] width 6 height 11
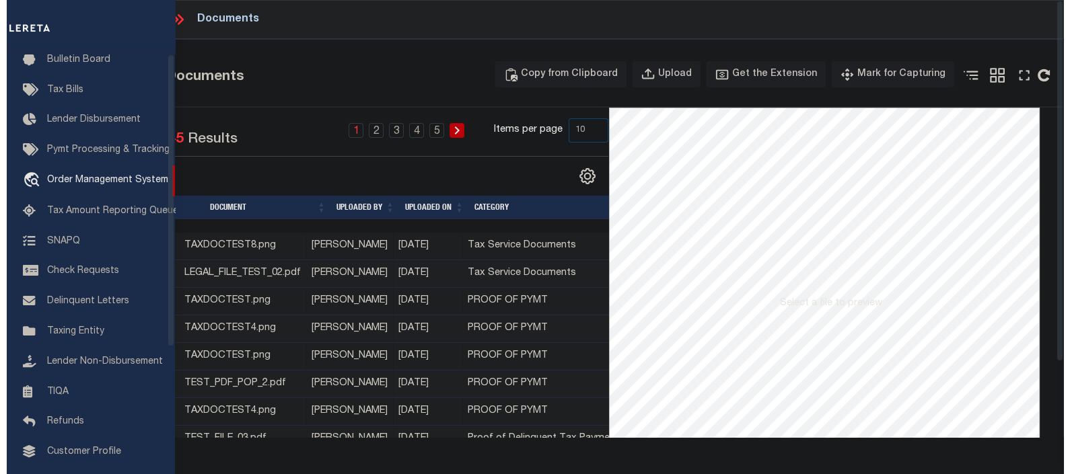
scroll to position [0, 0]
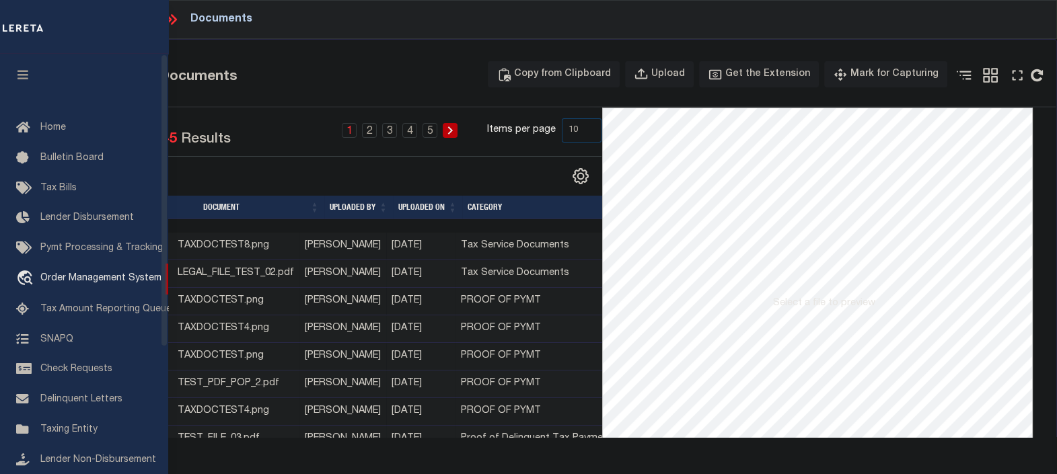
click at [37, 73] on button "button" at bounding box center [23, 77] width 46 height 46
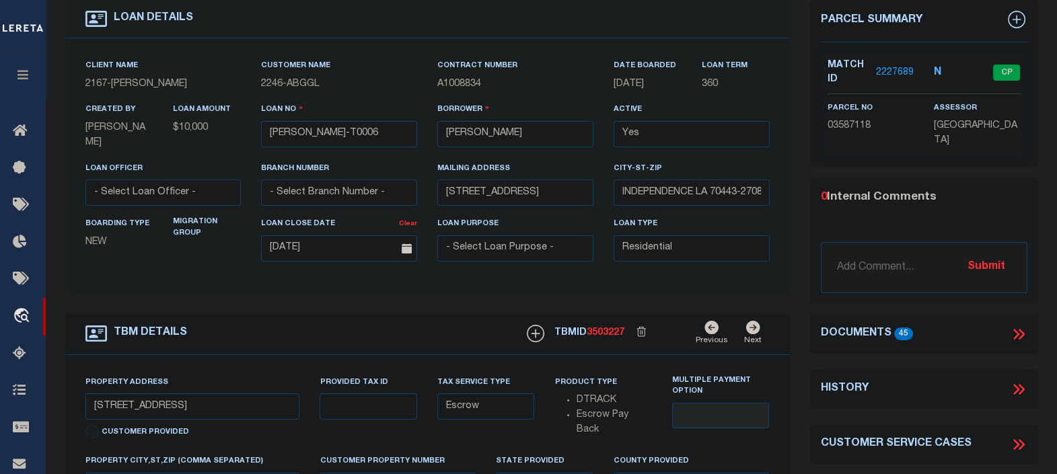
click at [1015, 330] on icon at bounding box center [1016, 334] width 6 height 11
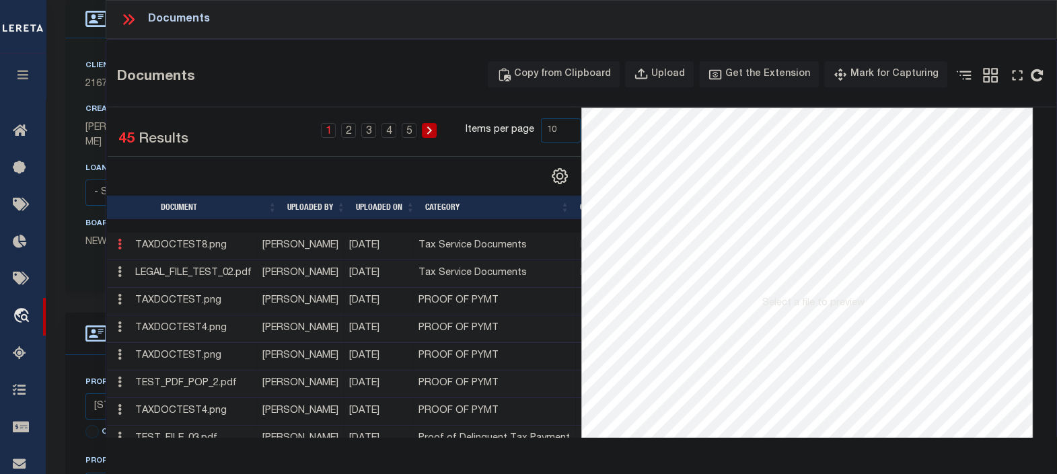
click at [120, 249] on icon at bounding box center [120, 244] width 4 height 11
click at [153, 264] on link "Edit Note" at bounding box center [150, 266] width 75 height 22
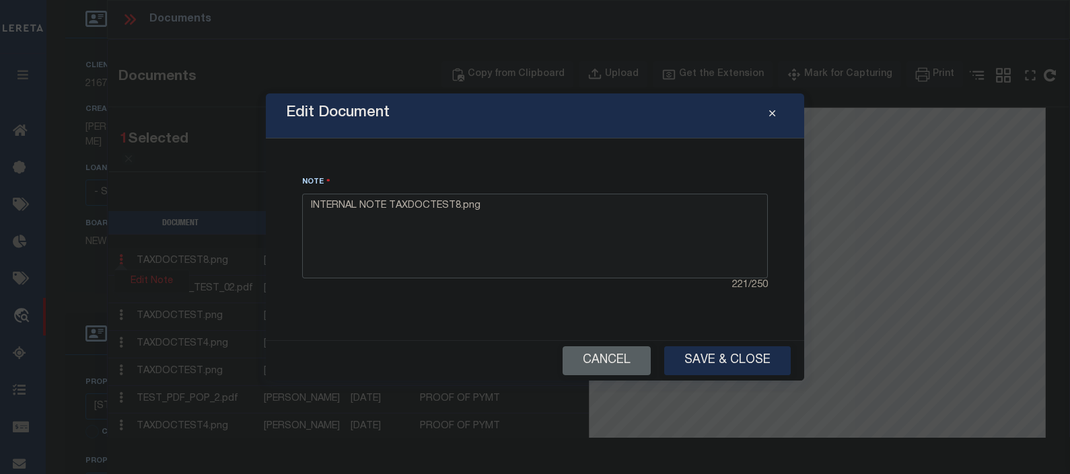
click at [503, 210] on textarea "INTERNAL NOTE TAXDOCTEST8.png" at bounding box center [535, 236] width 466 height 85
type textarea "INTERNAL NOTE TAXDOCTEST8.png edited"
click at [717, 357] on button "Save & Close" at bounding box center [727, 361] width 127 height 29
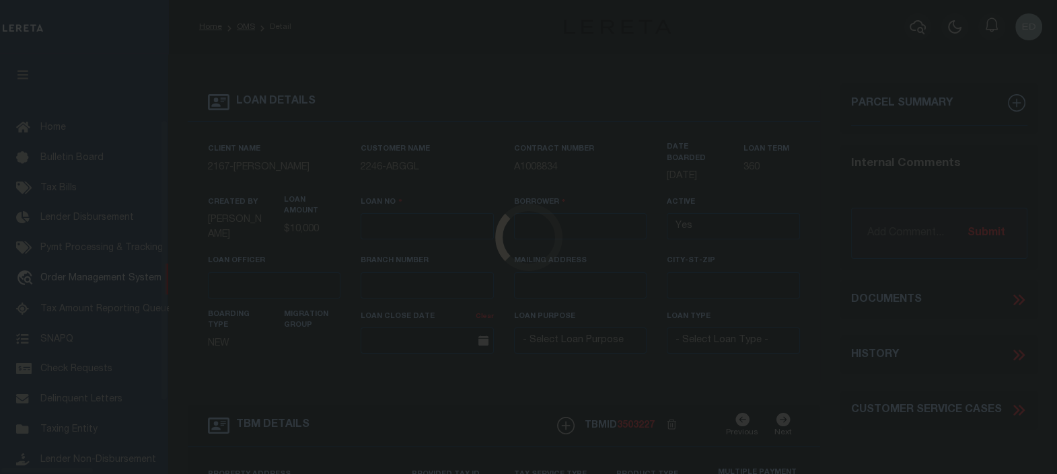
scroll to position [98, 0]
type input "[PERSON_NAME]-T0006"
type input "[PERSON_NAME]"
select select
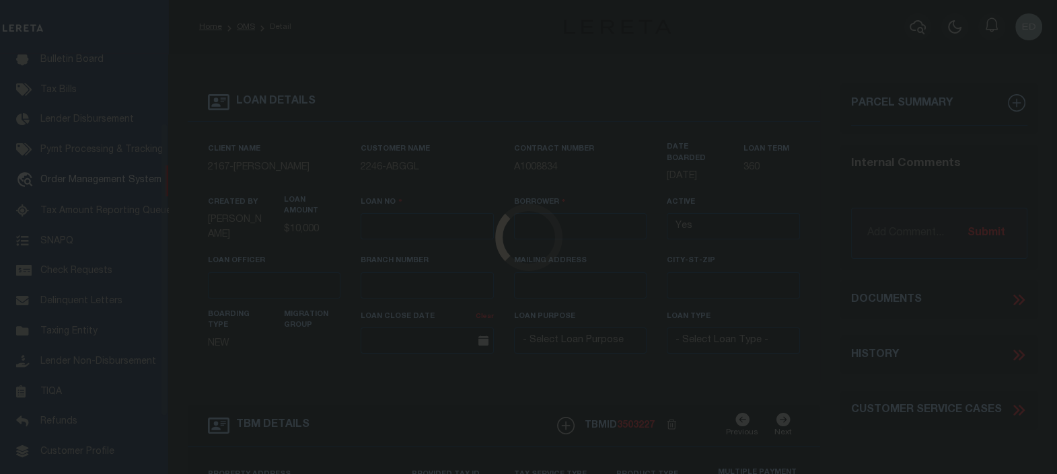
type input "[STREET_ADDRESS]"
type input "INDEPENDENCE LA 70443-2708"
type input "[DATE]"
select select "10"
select select "Escrow"
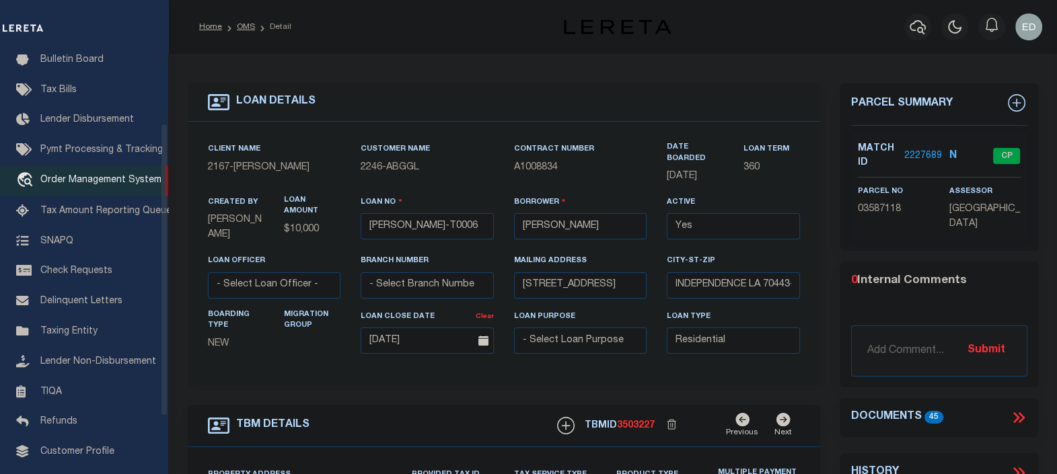
type input "[STREET_ADDRESS]"
select select
type input "INDEPENDENCE LA 70443-2708"
type input "LA"
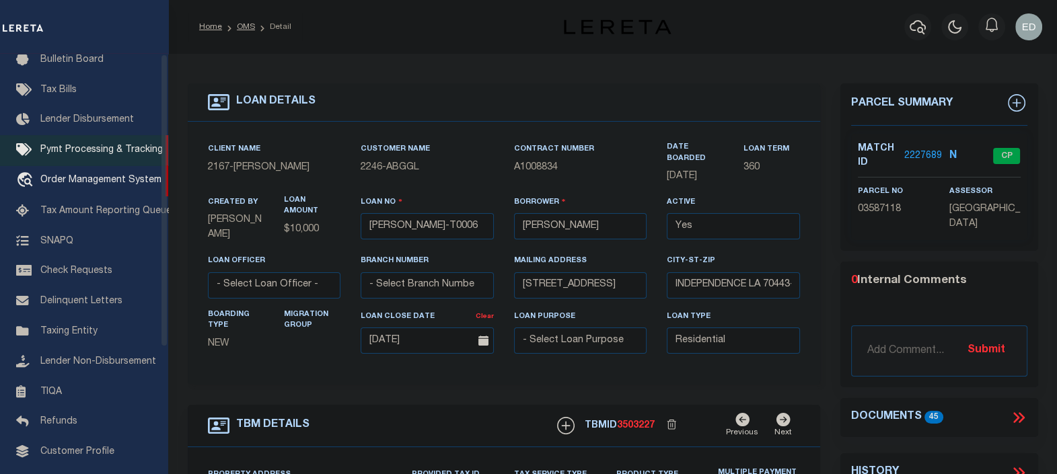
scroll to position [0, 0]
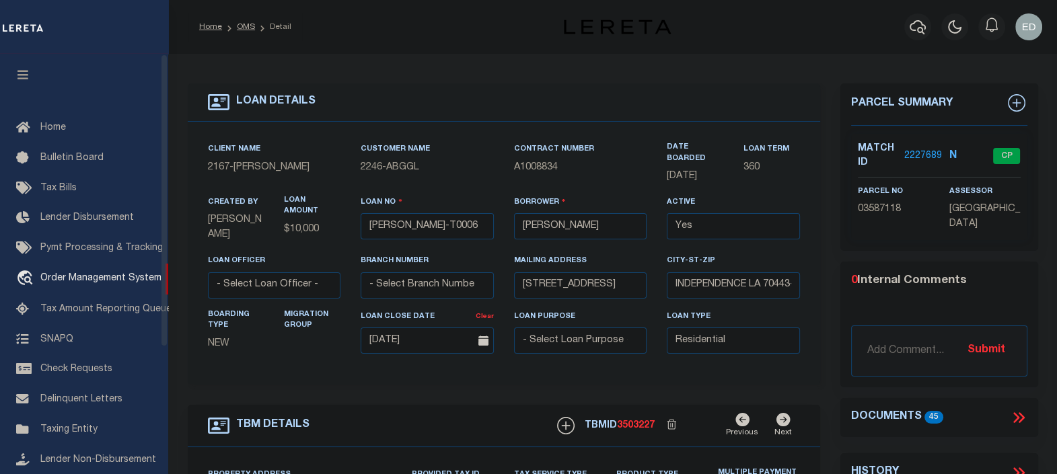
click at [29, 75] on icon "button" at bounding box center [22, 75] width 15 height 12
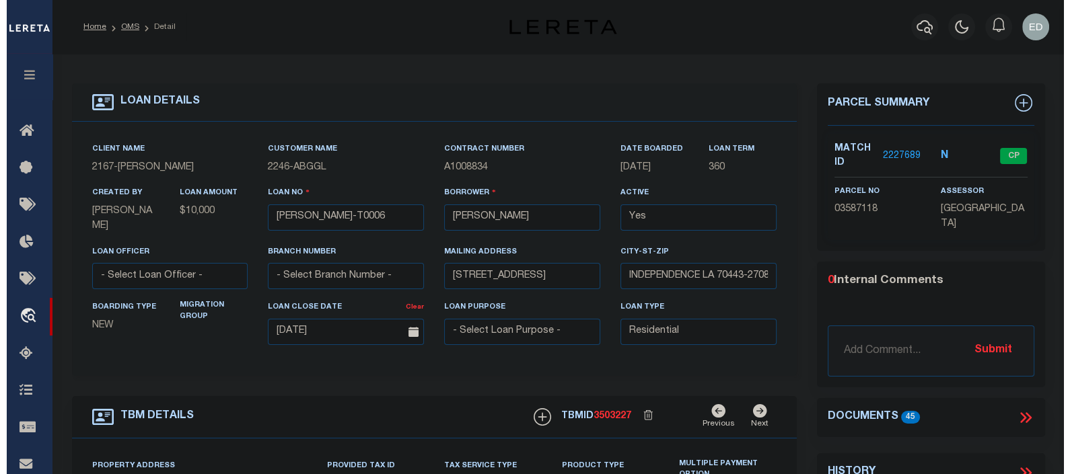
scroll to position [83, 0]
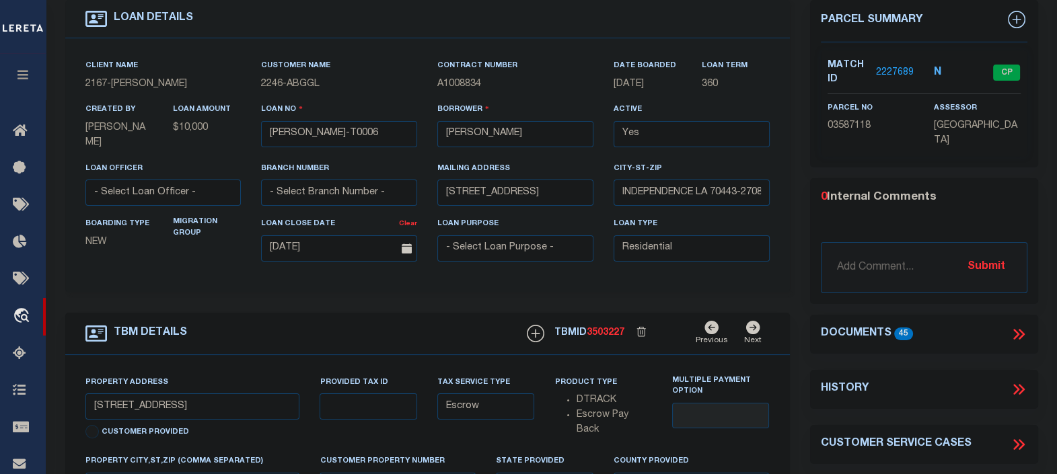
click at [1019, 334] on icon at bounding box center [1018, 334] width 17 height 17
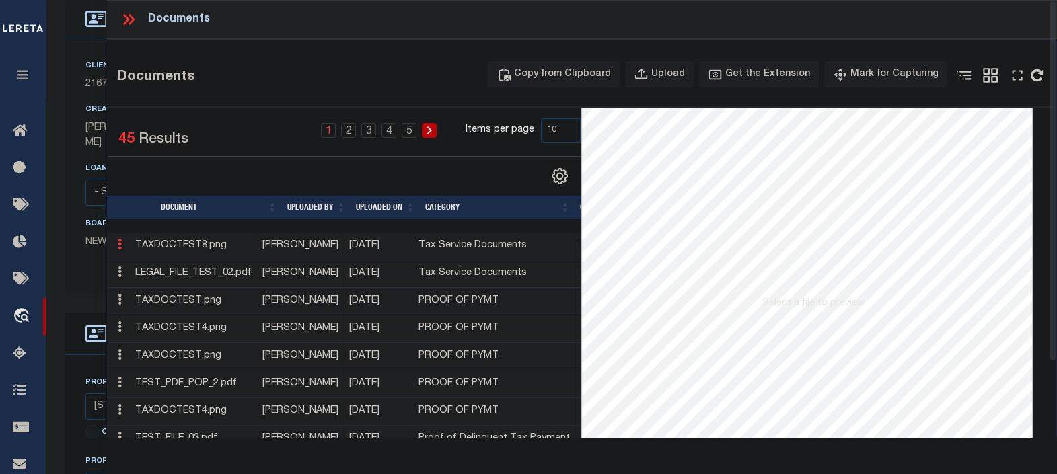
click at [116, 245] on link at bounding box center [119, 246] width 15 height 11
click at [158, 263] on link "Edit Note" at bounding box center [150, 266] width 75 height 22
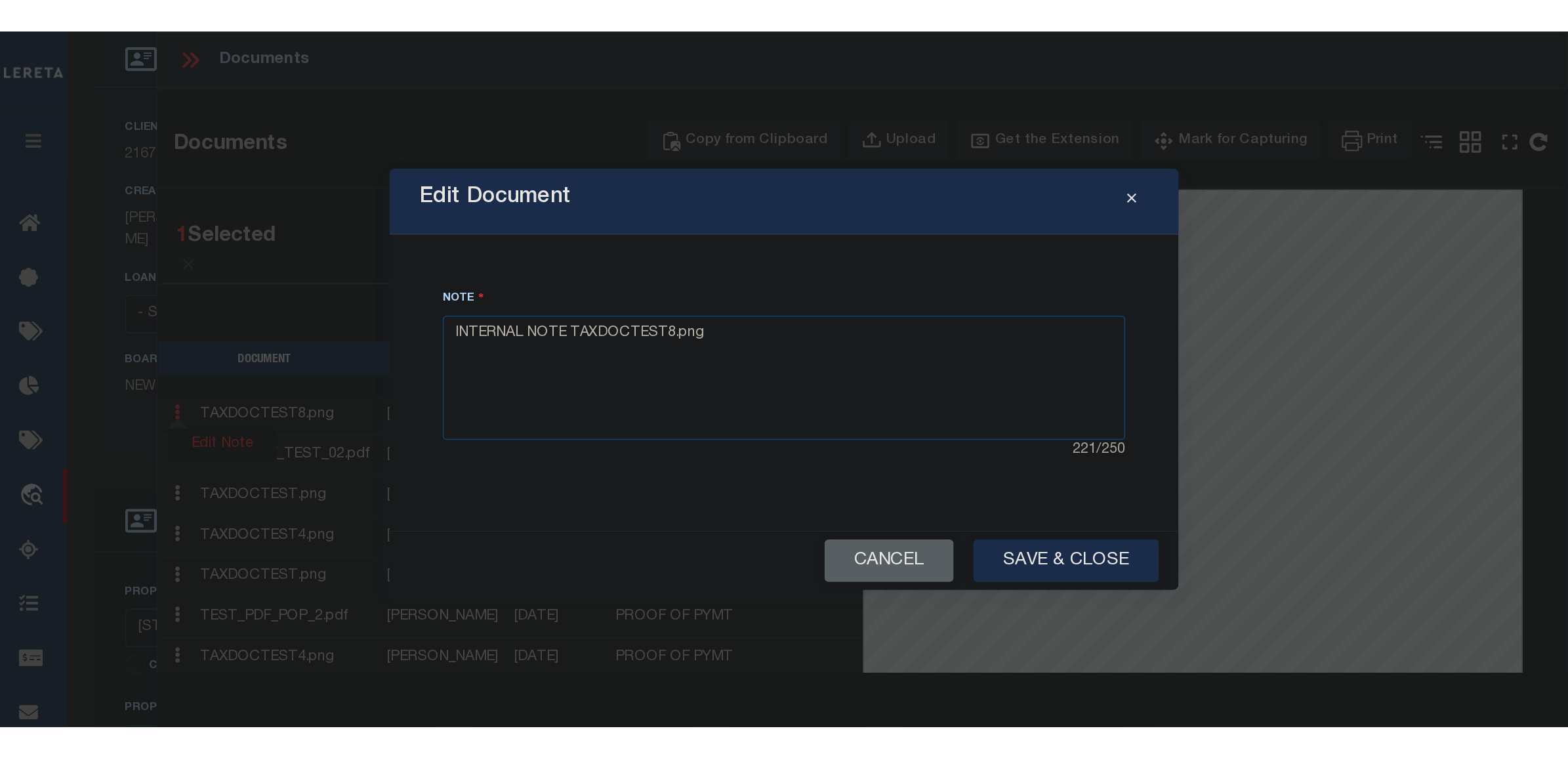
scroll to position [82, 0]
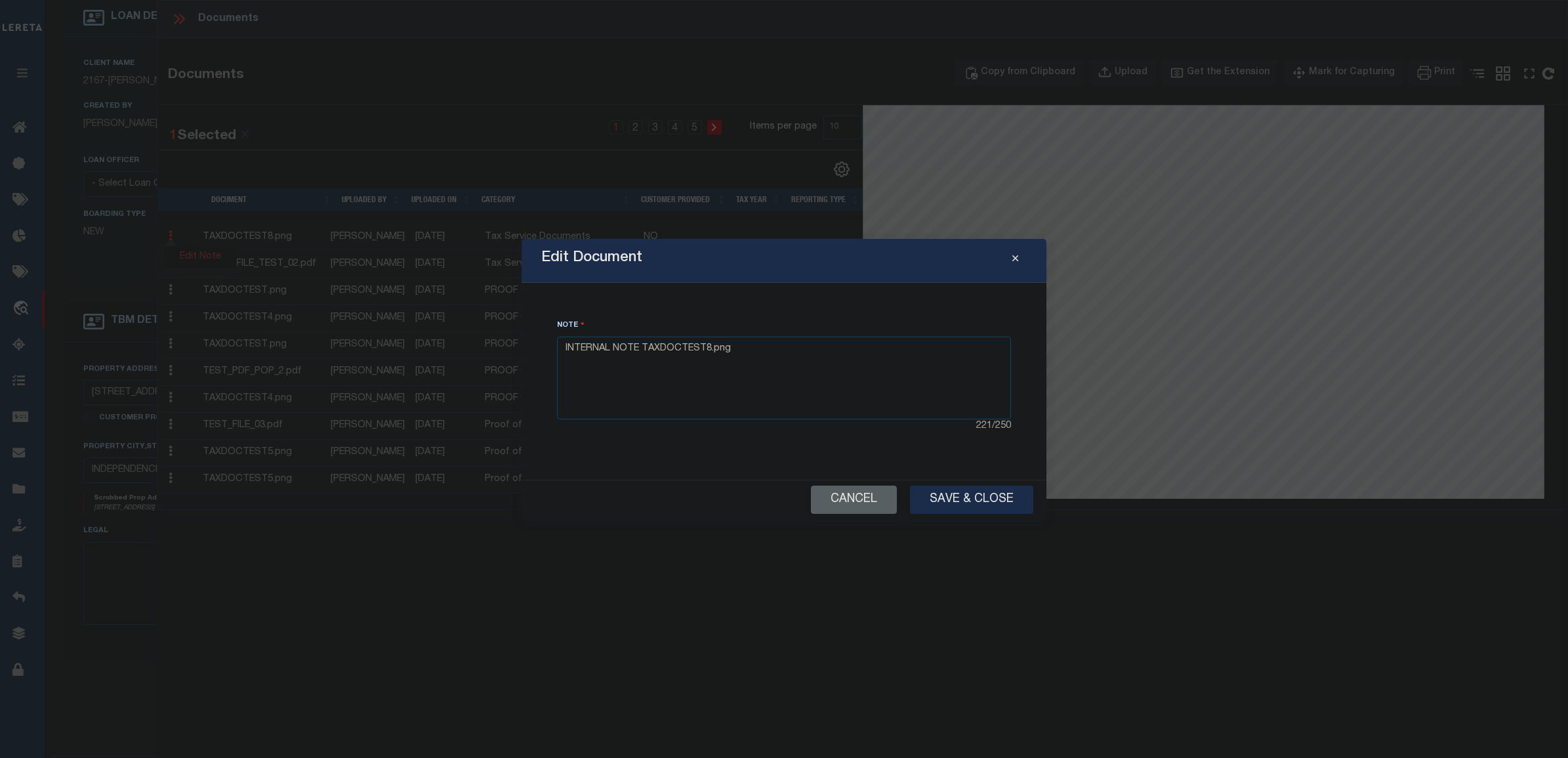
click at [686, 253] on div "Edit Document" at bounding box center [784, 260] width 525 height 44
click at [696, 255] on div "Edit Document" at bounding box center [784, 260] width 525 height 44
click at [673, 260] on div "Edit Document" at bounding box center [784, 260] width 525 height 44
click at [707, 268] on div "Edit Document" at bounding box center [784, 260] width 525 height 44
click at [709, 266] on div "Edit Document" at bounding box center [784, 260] width 525 height 44
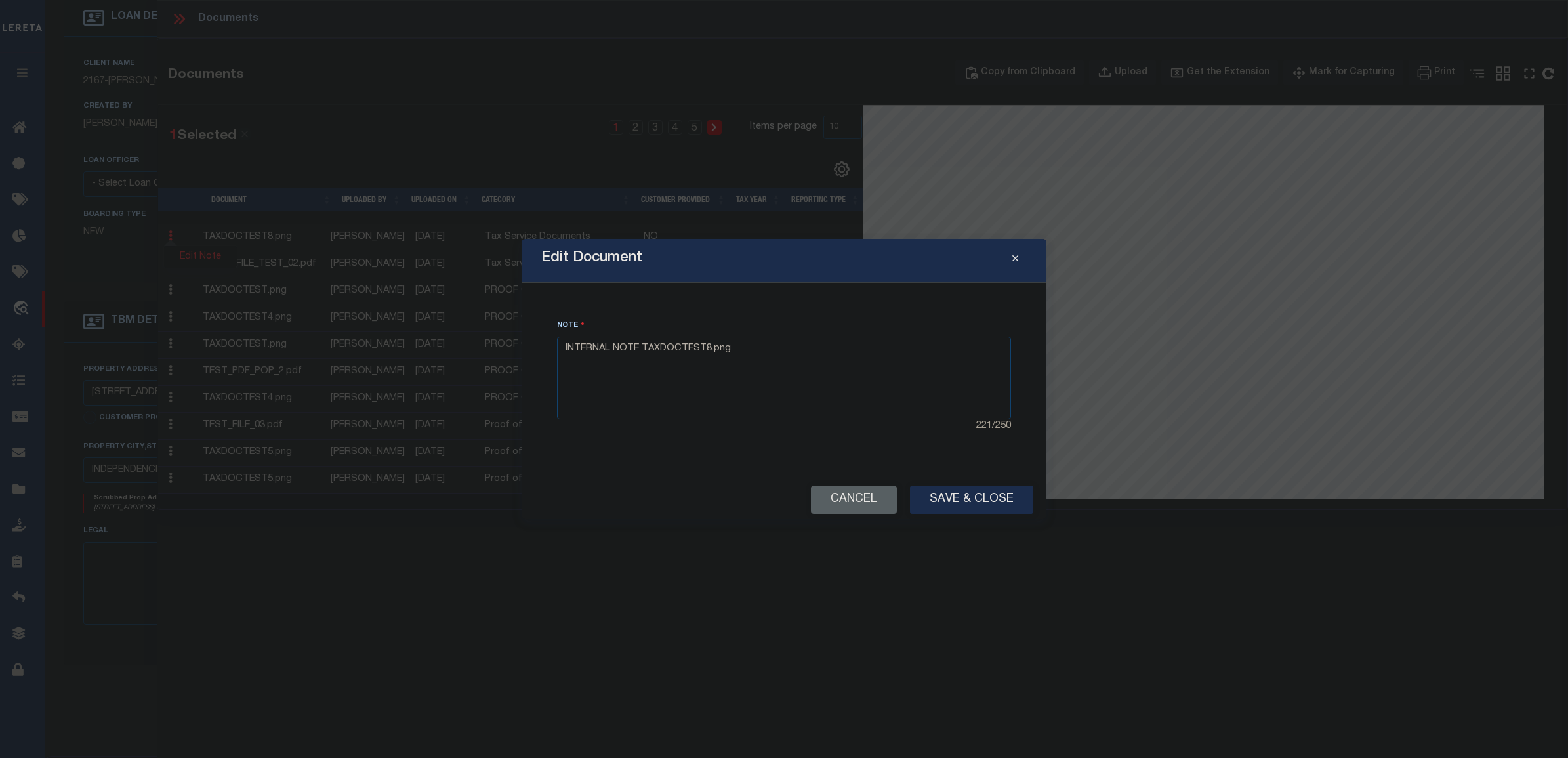
click at [704, 264] on div "Edit Document" at bounding box center [784, 260] width 525 height 44
click at [712, 266] on div "Edit Document" at bounding box center [784, 260] width 525 height 44
click at [686, 264] on div "Edit Document" at bounding box center [784, 260] width 525 height 44
click at [880, 462] on button "Cancel" at bounding box center [854, 499] width 86 height 28
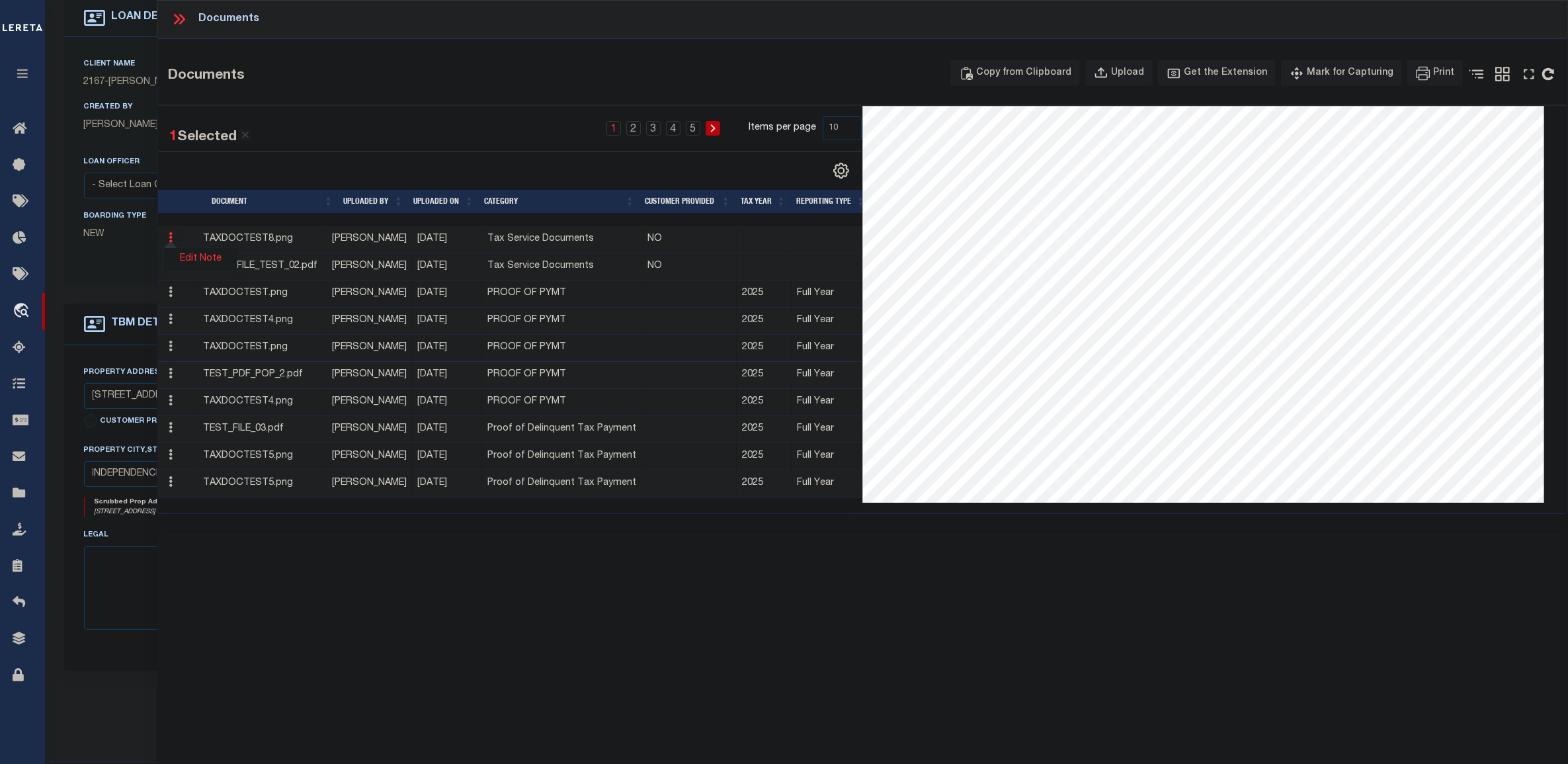
click at [198, 263] on link "Edit Note" at bounding box center [201, 259] width 74 height 22
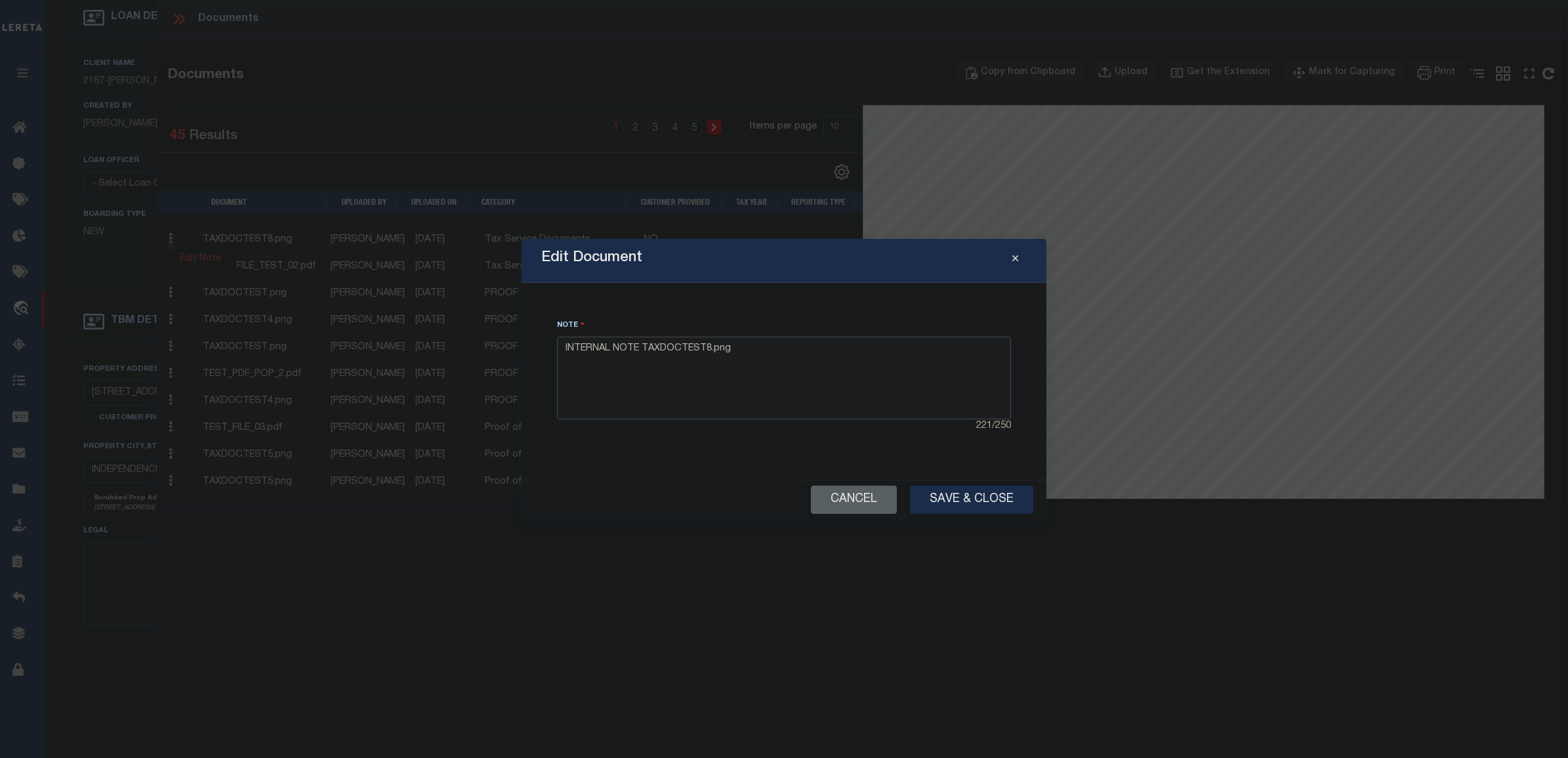
drag, startPoint x: 740, startPoint y: 350, endPoint x: 538, endPoint y: 356, distance: 202.1
click at [532, 356] on div "Edit Document Note INTERNAL NOTE TAXDOCTEST8.png 221 / 250 Cancel Save & Close" at bounding box center [784, 379] width 525 height 280
click at [853, 462] on button "Cancel" at bounding box center [854, 499] width 86 height 28
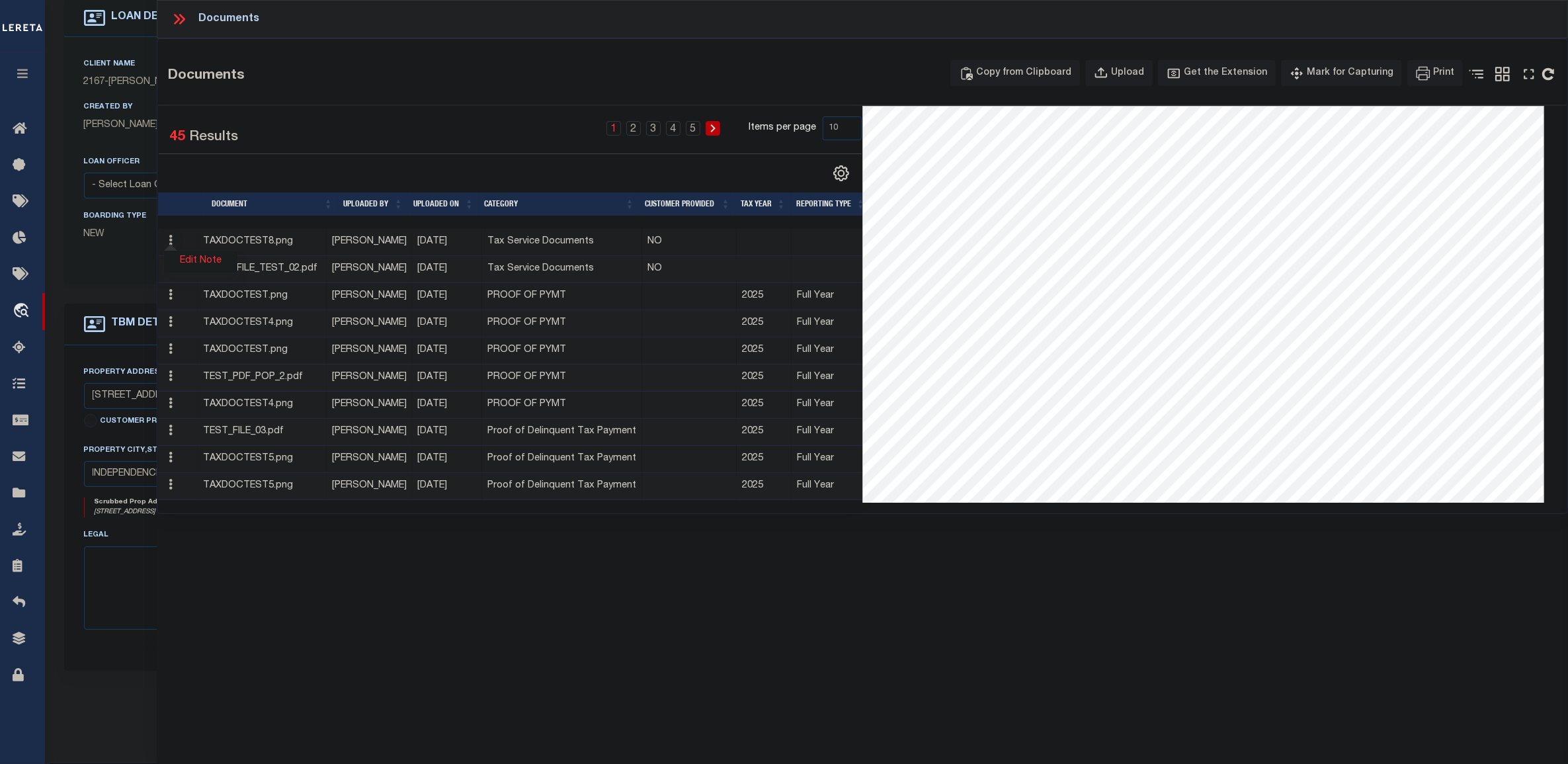
click at [193, 256] on link "Edit Note" at bounding box center [201, 262] width 74 height 22
